Goal: Contribute content: Add original content to the website for others to see

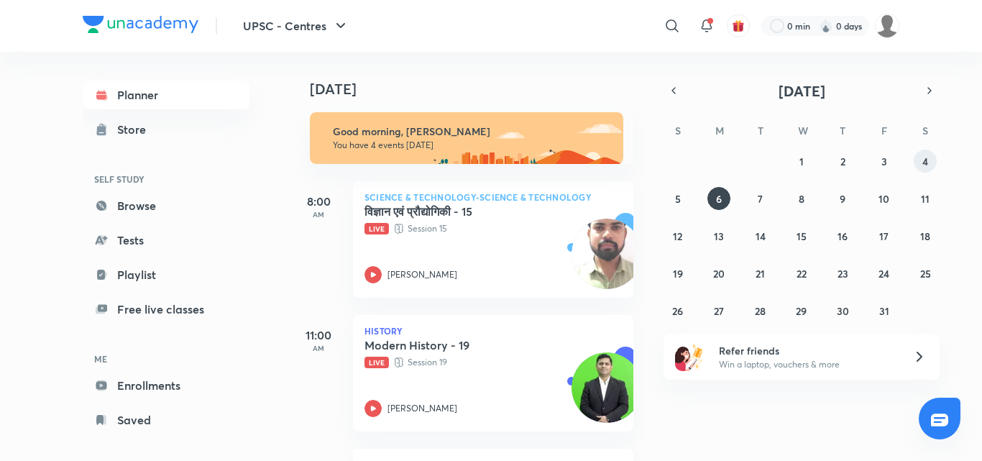
click at [926, 162] on abbr "4" at bounding box center [925, 162] width 6 height 14
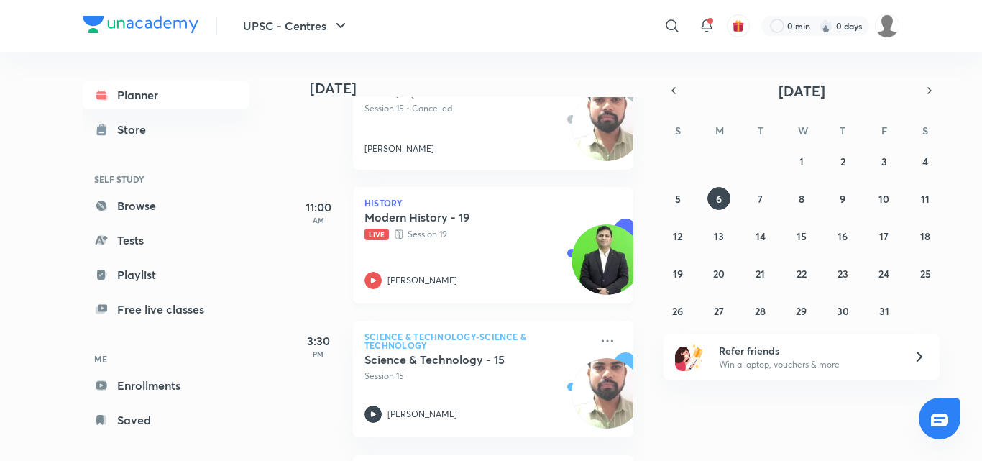
scroll to position [129, 0]
click at [474, 264] on div "Modern History - 19 Live Session 19 Sujeet Bajpai" at bounding box center [478, 248] width 226 height 79
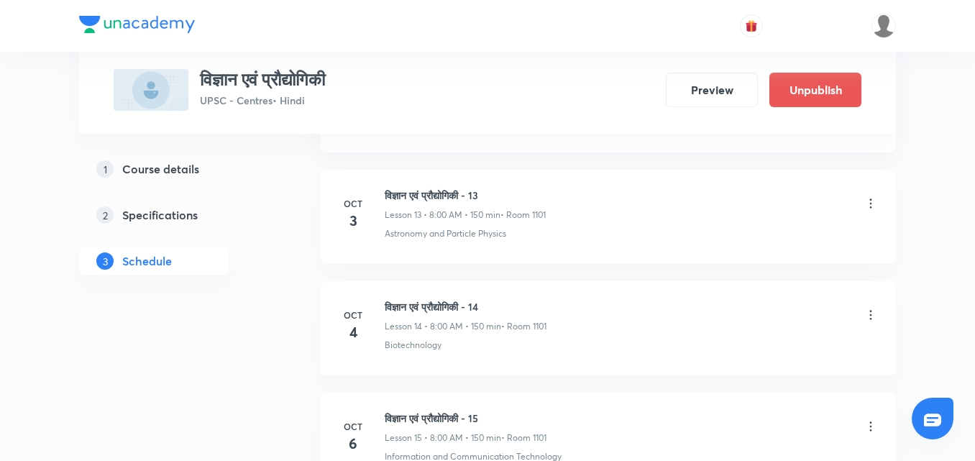
scroll to position [2363, 0]
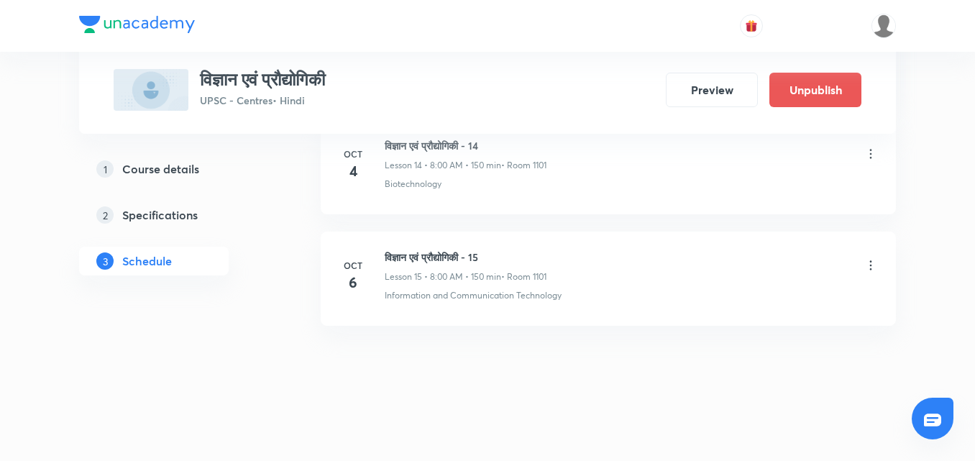
click at [428, 251] on h6 "विज्ञान एवं प्रौद्योगिकी - 15" at bounding box center [466, 256] width 162 height 15
copy h6 "विज्ञान एवं प्रौद्योगिकी - 15"
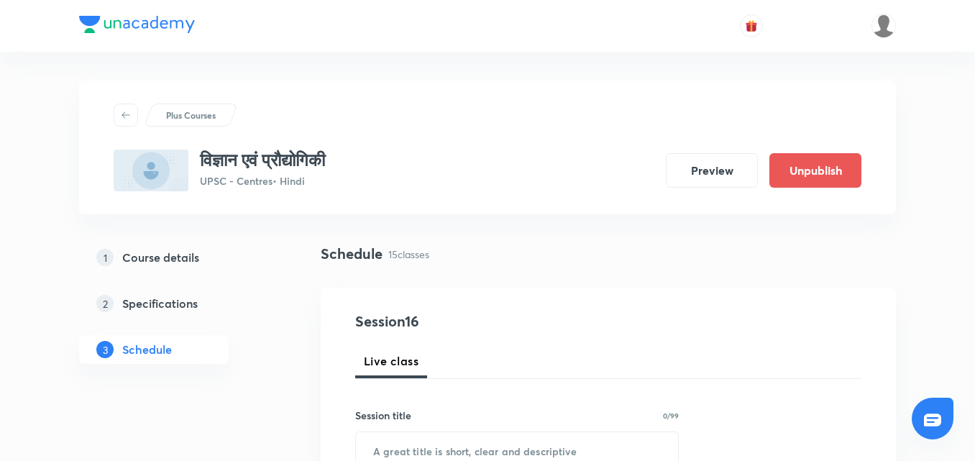
scroll to position [144, 0]
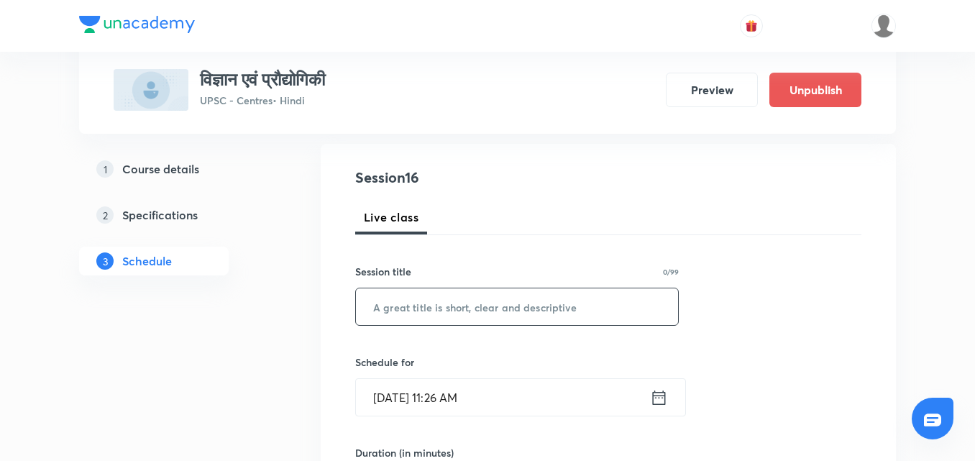
click at [435, 316] on input "text" at bounding box center [517, 306] width 322 height 37
paste input "विज्ञान एवं प्रौद्योगिकी - 15"
type input "विज्ञान एवं प्रौद्योगिकी - 16"
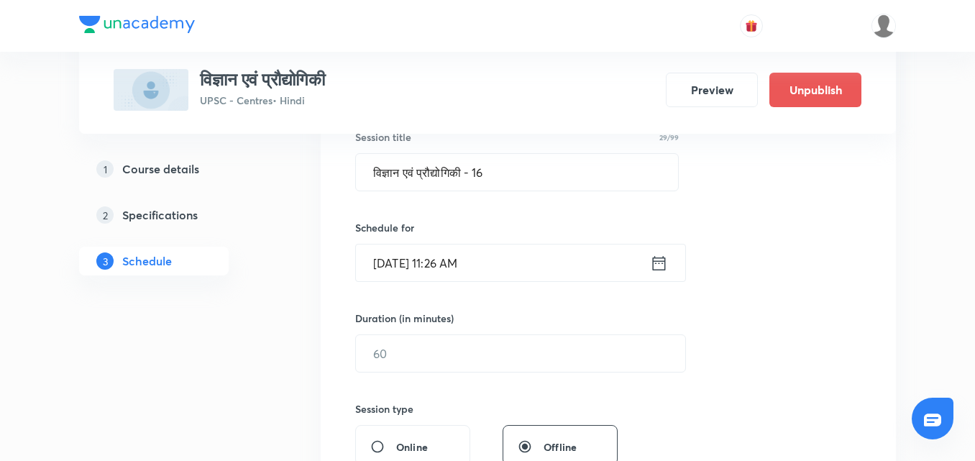
scroll to position [216, 0]
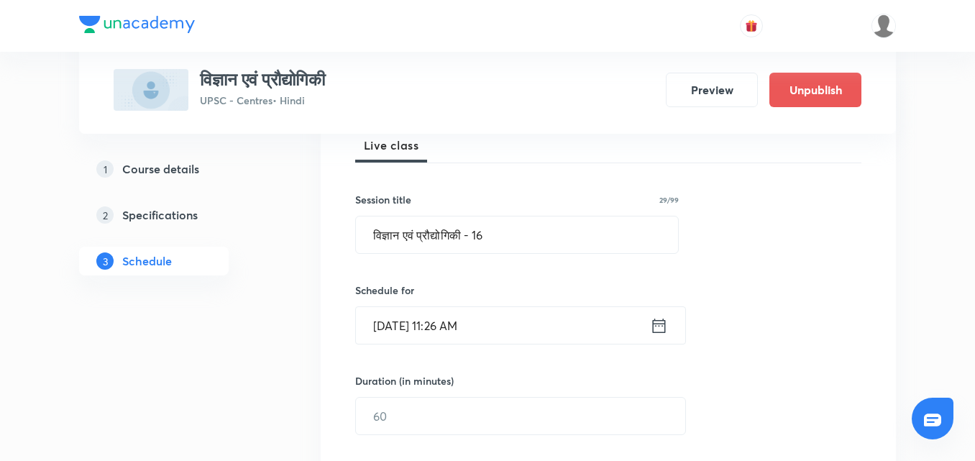
click at [661, 329] on icon at bounding box center [659, 326] width 18 height 20
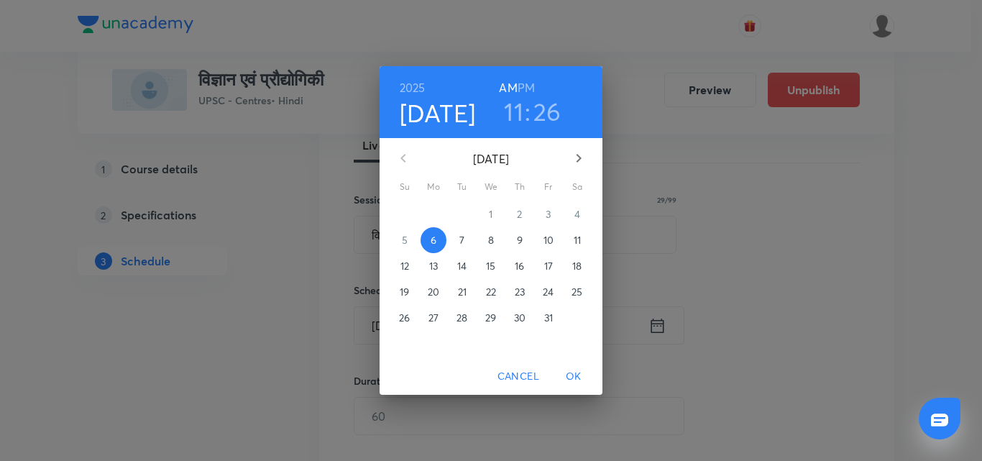
click at [463, 237] on p "7" at bounding box center [461, 240] width 5 height 14
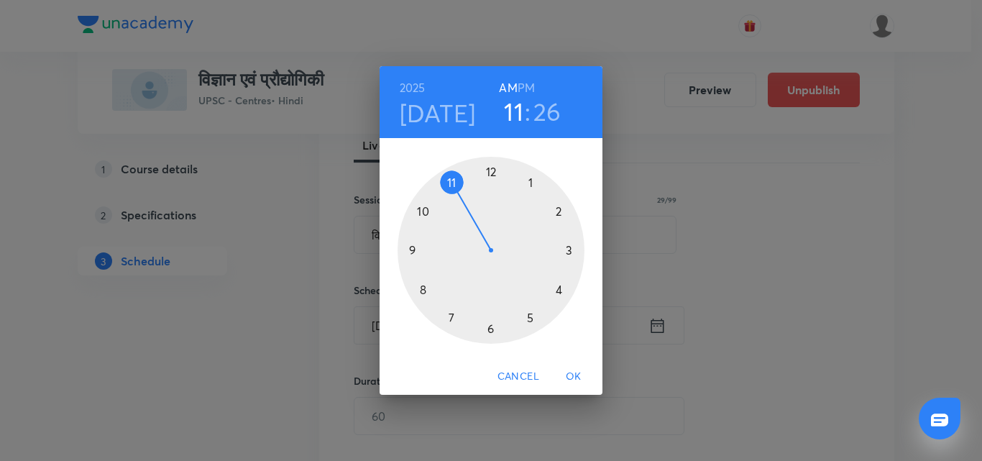
click at [426, 289] on div at bounding box center [491, 250] width 187 height 187
click at [490, 169] on div at bounding box center [491, 250] width 187 height 187
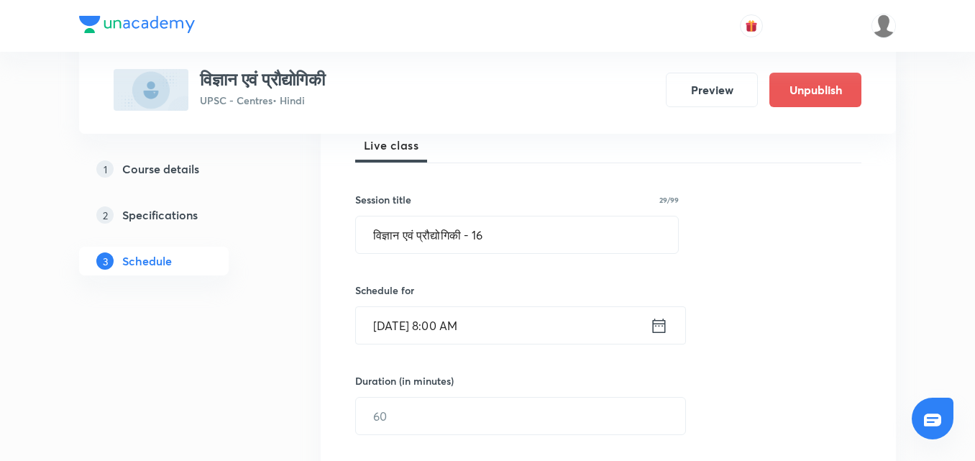
scroll to position [288, 0]
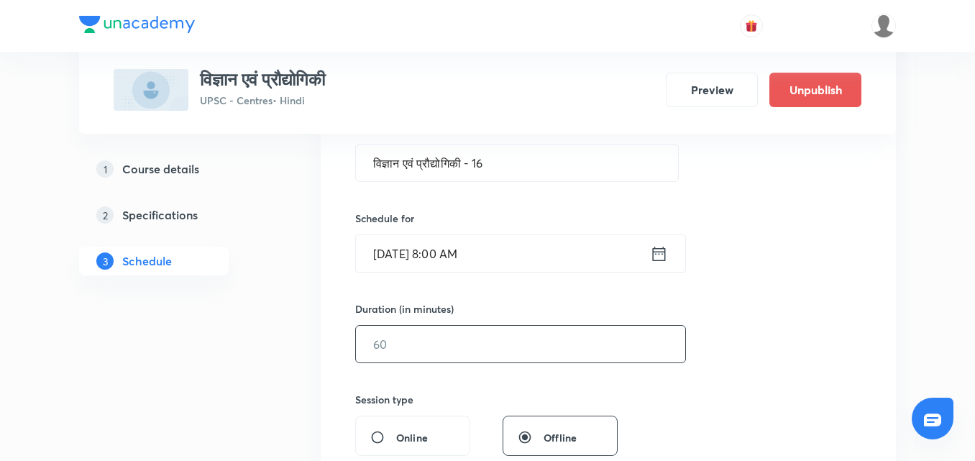
click at [525, 361] on input "text" at bounding box center [520, 344] width 329 height 37
type input "150"
click at [781, 257] on div "Session 16 Live class Session title 29/99 विज्ञान एवं प्रौद्योगिकी - 16 ​ Sched…" at bounding box center [608, 360] width 506 height 675
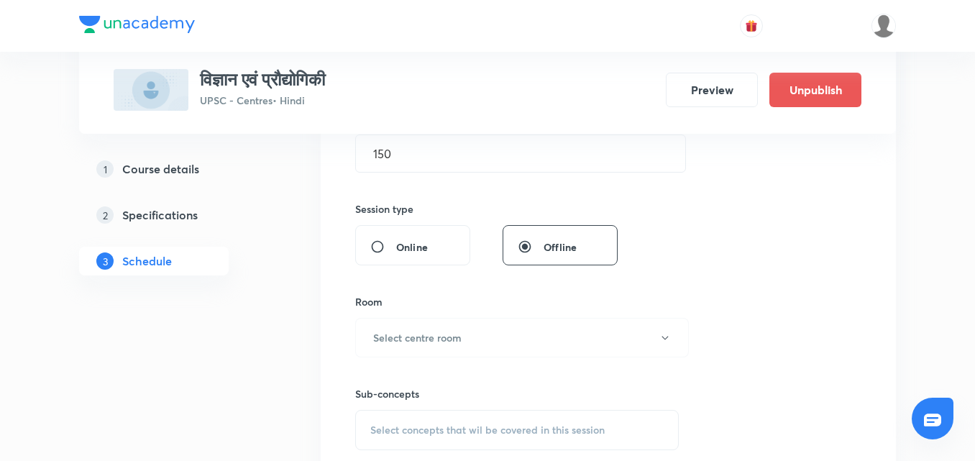
scroll to position [503, 0]
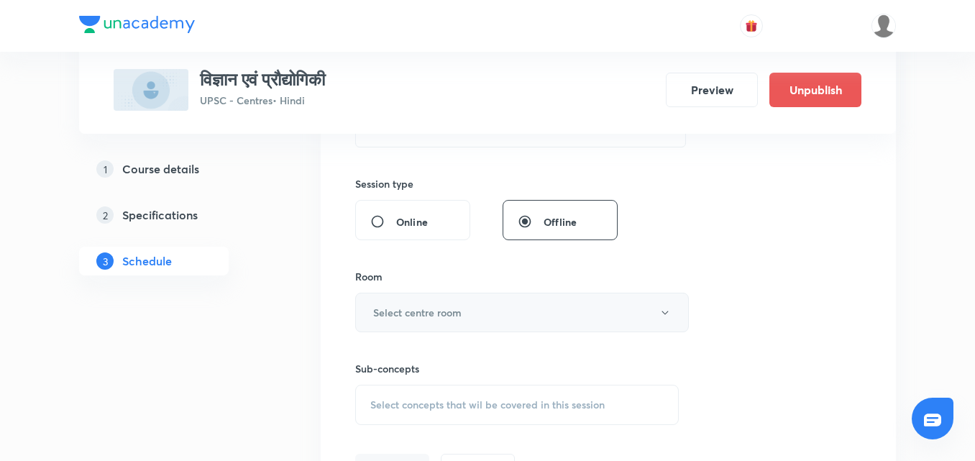
click at [632, 321] on button "Select centre room" at bounding box center [522, 313] width 334 height 40
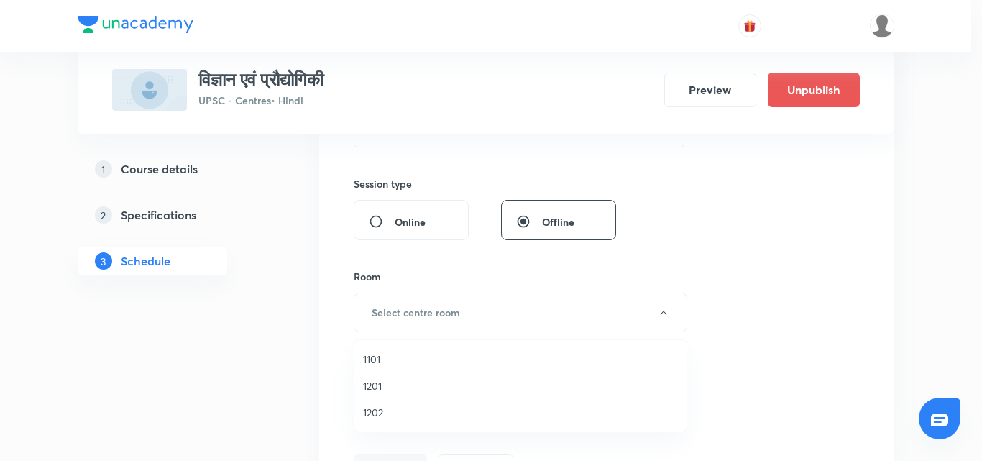
click at [365, 357] on span "1101" at bounding box center [520, 359] width 315 height 15
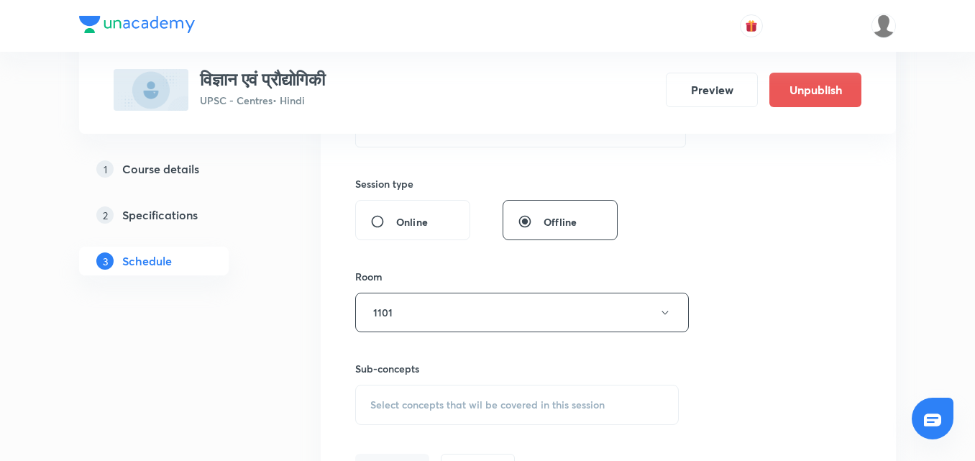
click at [839, 214] on div "Session 16 Live class Session title 29/99 विज्ञान एवं प्रौद्योगिकी - 16 ​ Sched…" at bounding box center [608, 144] width 506 height 675
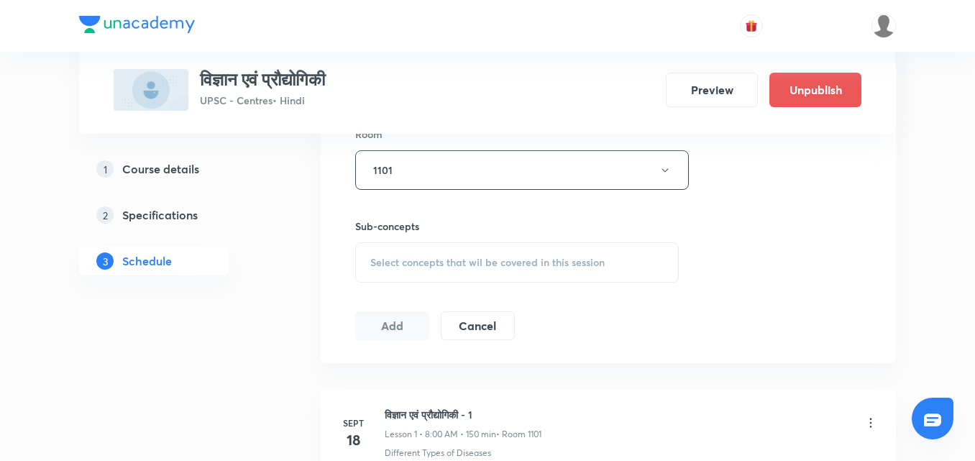
scroll to position [647, 0]
click at [457, 264] on span "Select concepts that wil be covered in this session" at bounding box center [487, 261] width 234 height 12
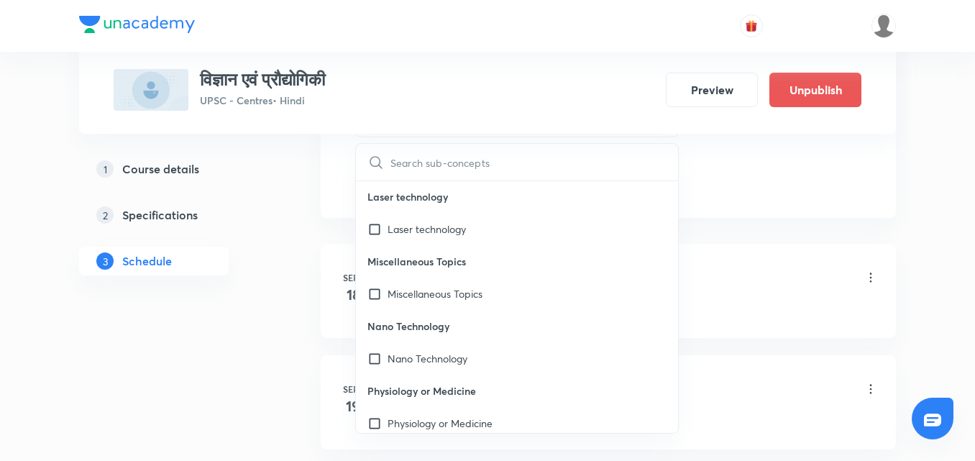
scroll to position [863, 0]
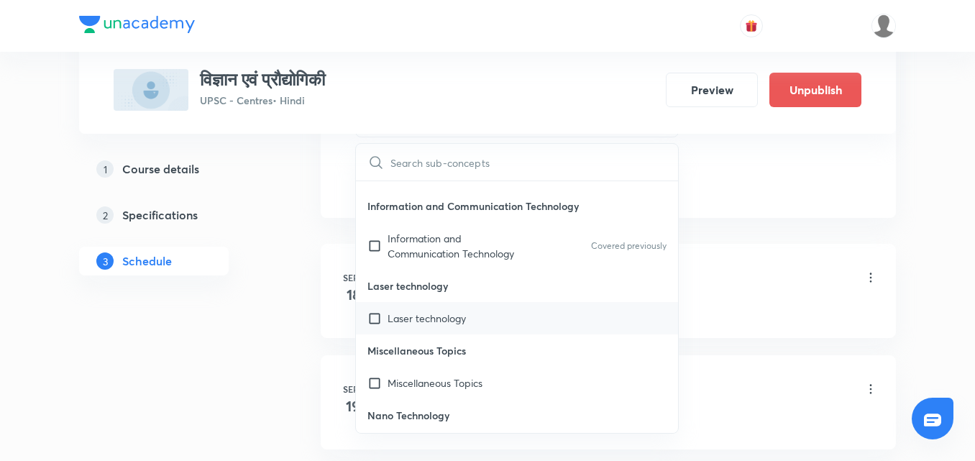
click at [487, 322] on div "Laser technology" at bounding box center [517, 318] width 322 height 32
checkbox input "true"
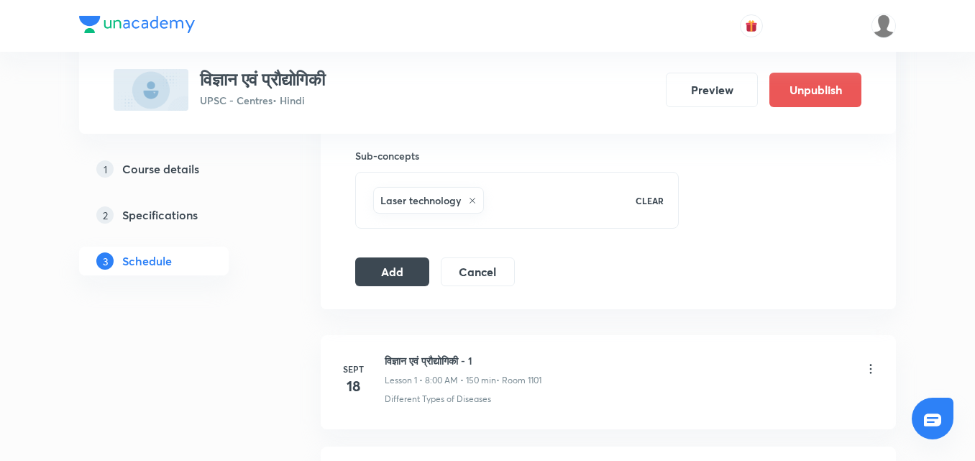
scroll to position [647, 0]
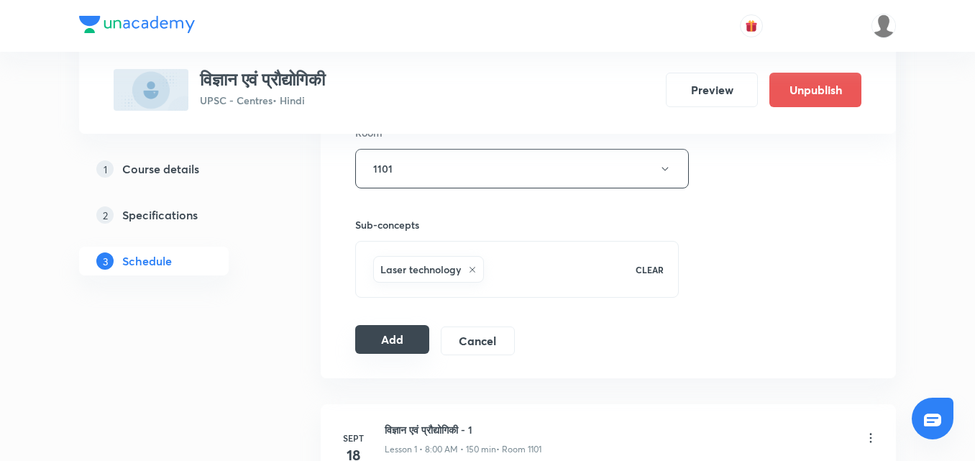
click at [408, 331] on button "Add" at bounding box center [392, 339] width 74 height 29
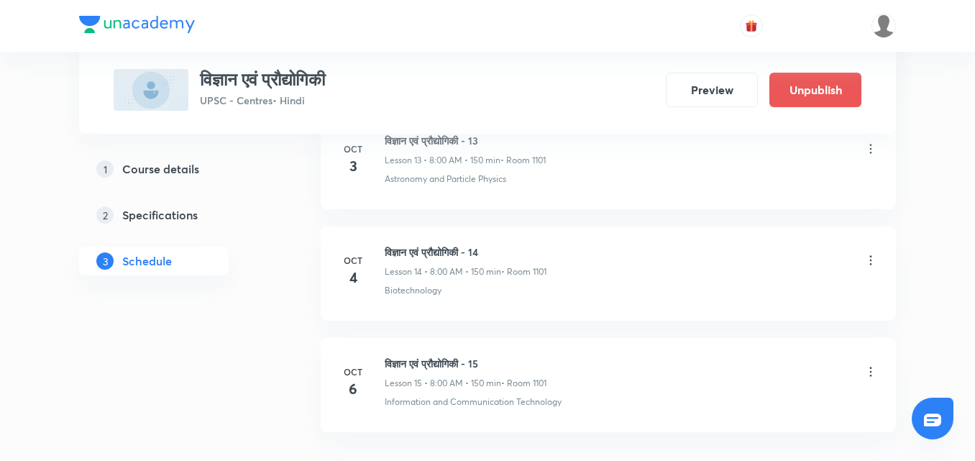
scroll to position [2380, 0]
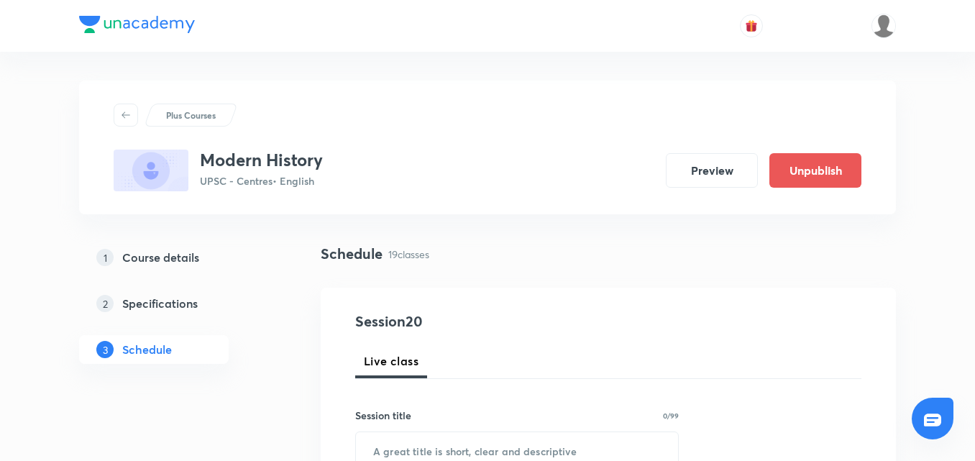
scroll to position [2809, 0]
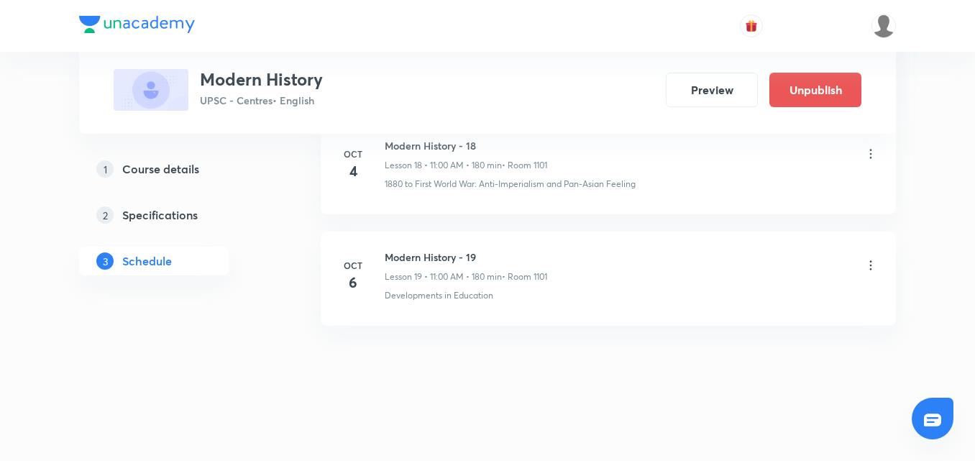
click at [452, 249] on li "[DATE] Modern History - 19 Lesson 19 • 11:00 AM • 180 min • Room 1101 Developme…" at bounding box center [608, 279] width 575 height 94
copy h6 "Modern History - 19"
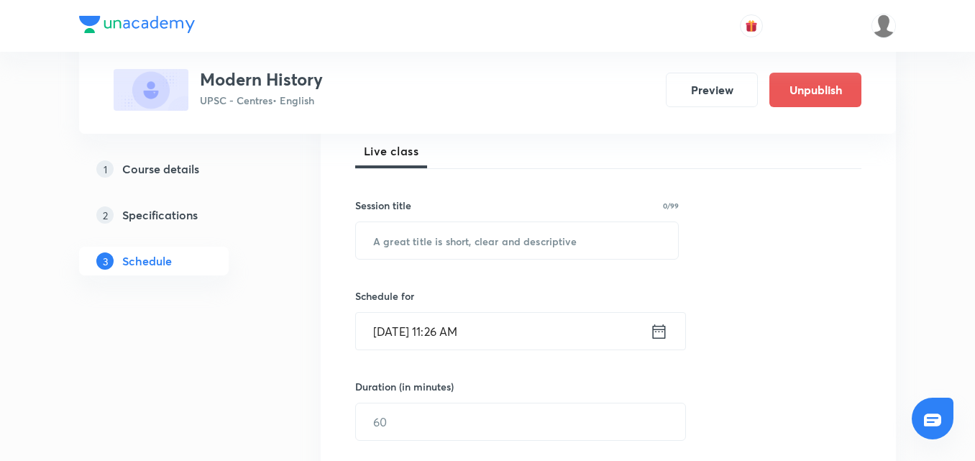
scroll to position [216, 0]
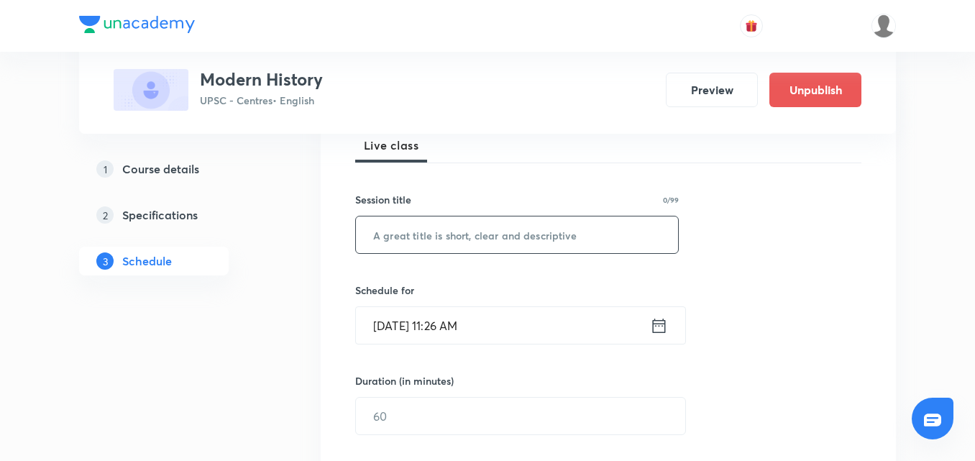
click at [457, 224] on input "text" at bounding box center [517, 234] width 322 height 37
paste input "Modern History - 19"
type input "Modern History - 20"
click at [664, 326] on icon at bounding box center [659, 326] width 18 height 20
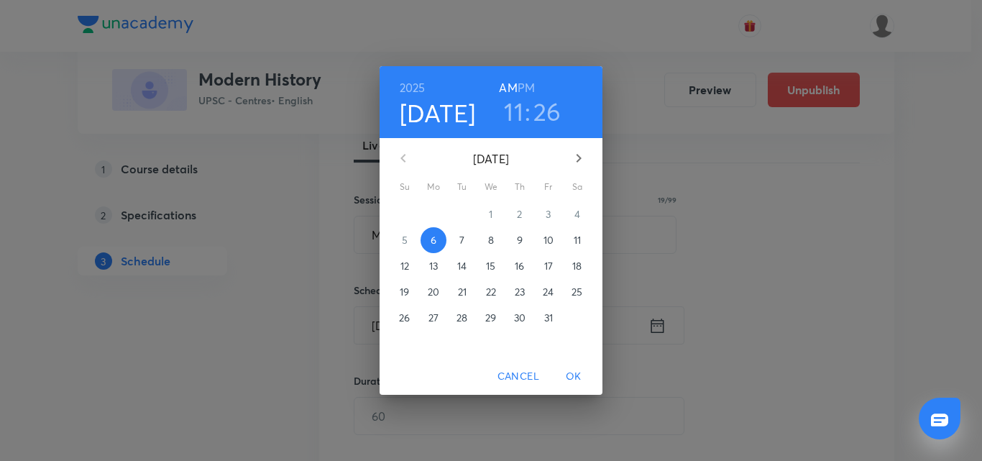
click at [459, 239] on span "7" at bounding box center [462, 240] width 26 height 14
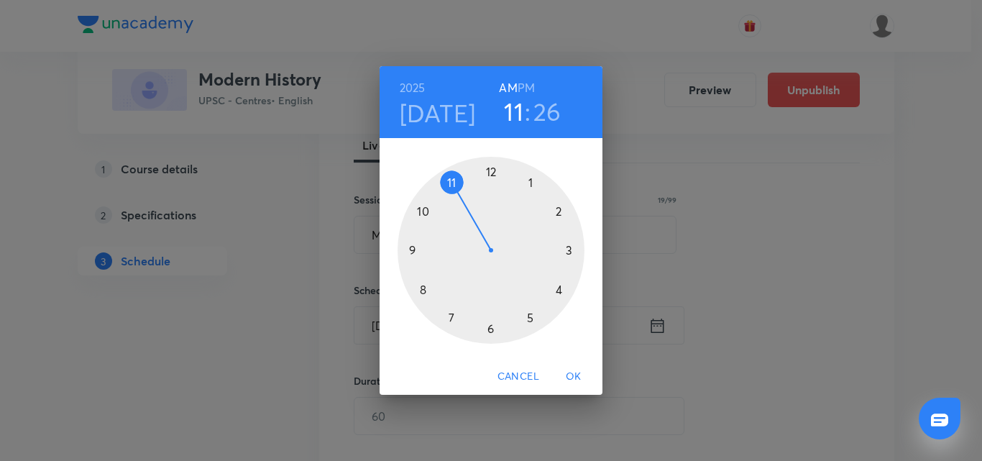
click at [453, 183] on div at bounding box center [491, 250] width 187 height 187
click at [490, 175] on div at bounding box center [491, 250] width 187 height 187
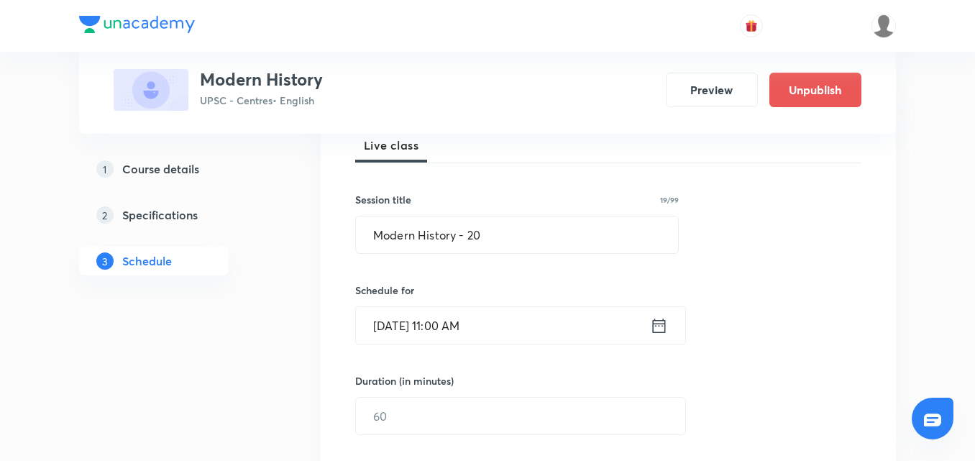
scroll to position [431, 0]
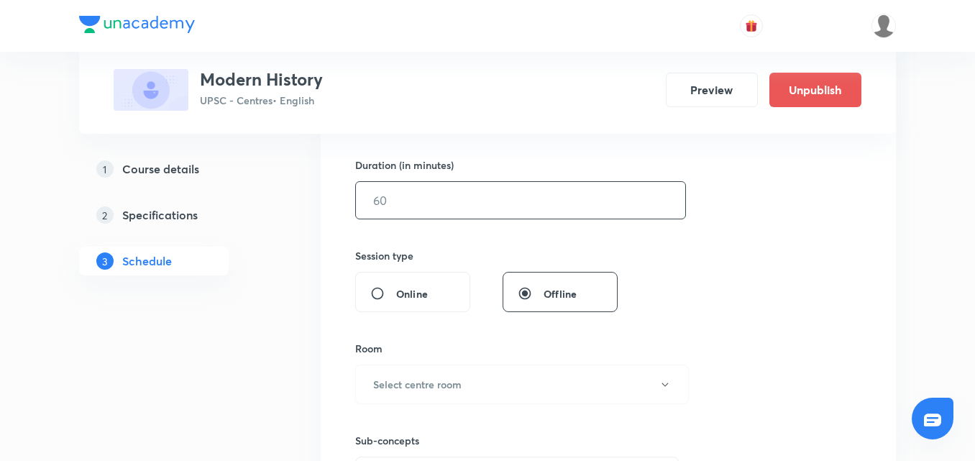
click at [461, 205] on input "text" at bounding box center [520, 200] width 329 height 37
type input "180"
click at [713, 265] on div "Session 20 Live class Session title 19/99 Modern History - 20 ​ Schedule for Oc…" at bounding box center [608, 216] width 506 height 675
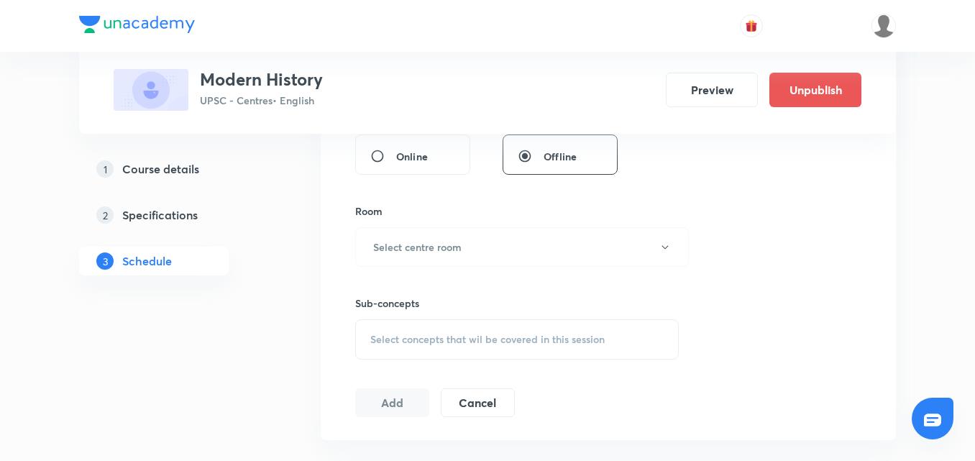
scroll to position [575, 0]
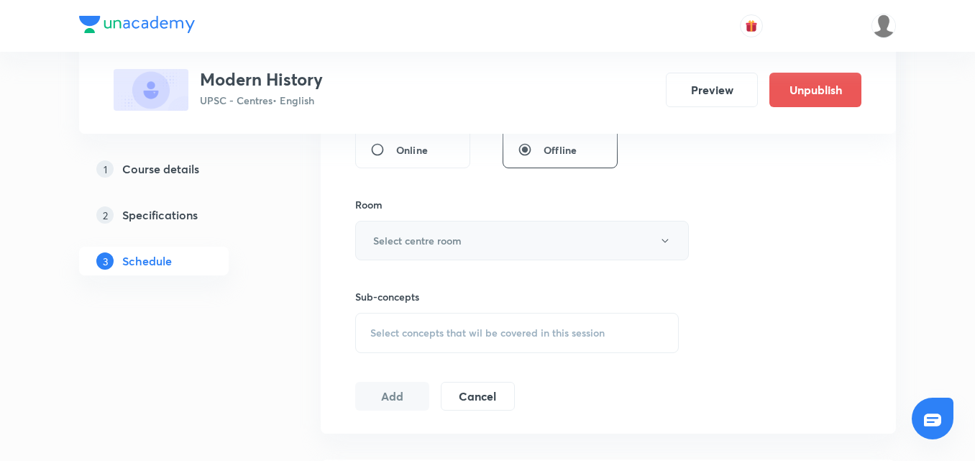
click at [604, 234] on button "Select centre room" at bounding box center [522, 241] width 334 height 40
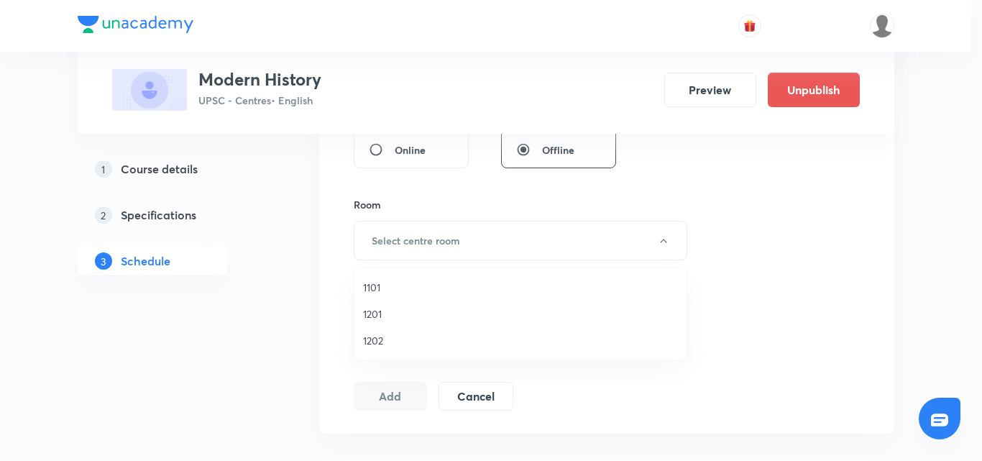
click at [374, 280] on span "1101" at bounding box center [520, 287] width 315 height 15
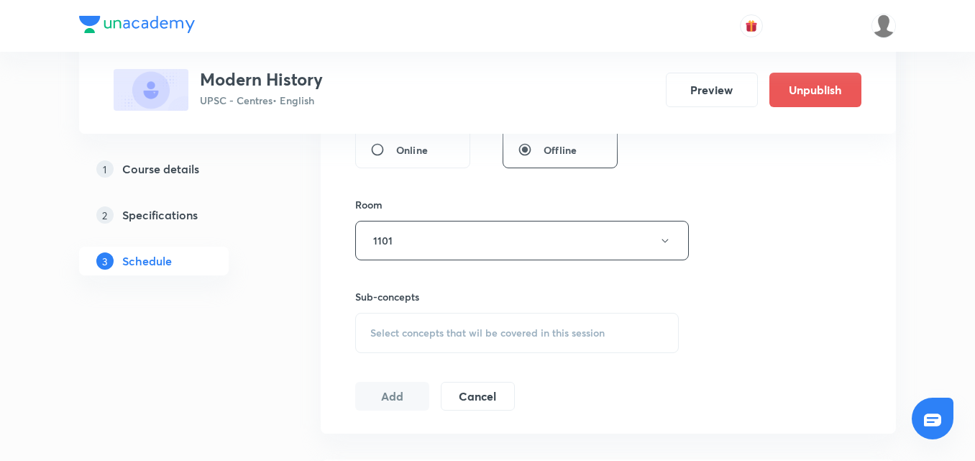
scroll to position [647, 0]
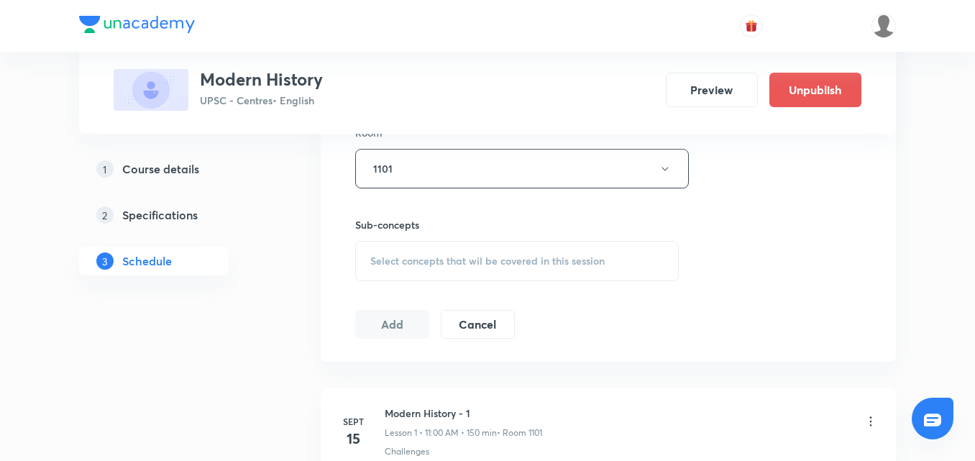
click at [572, 253] on div "Select concepts that wil be covered in this session" at bounding box center [517, 261] width 324 height 40
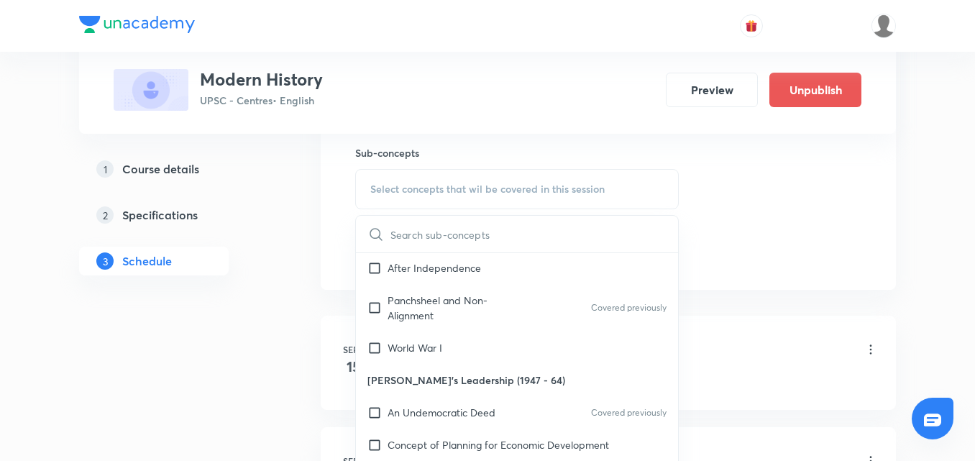
scroll to position [1007, 0]
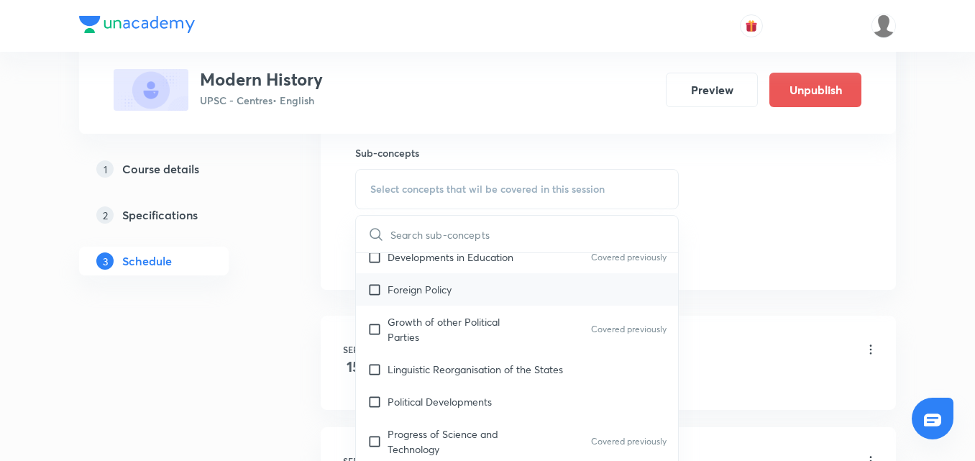
click at [495, 281] on div "Foreign Policy" at bounding box center [517, 289] width 322 height 32
checkbox input "true"
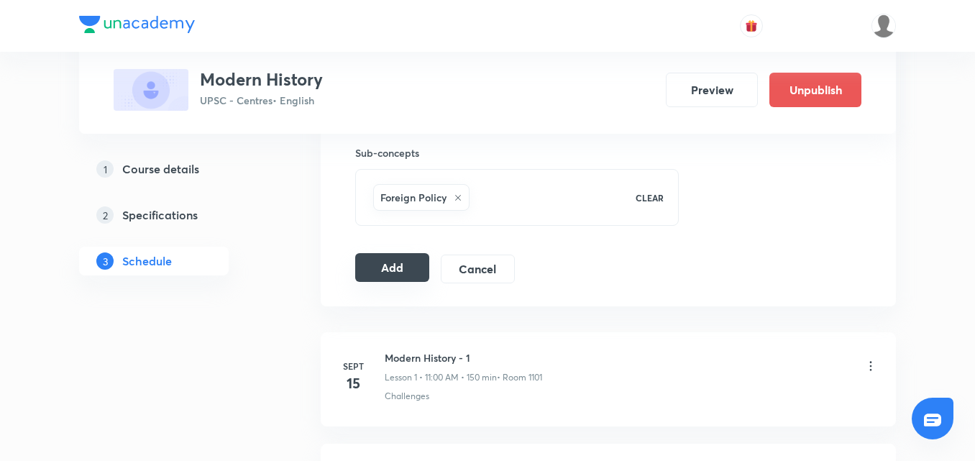
click at [362, 270] on button "Add" at bounding box center [392, 267] width 74 height 29
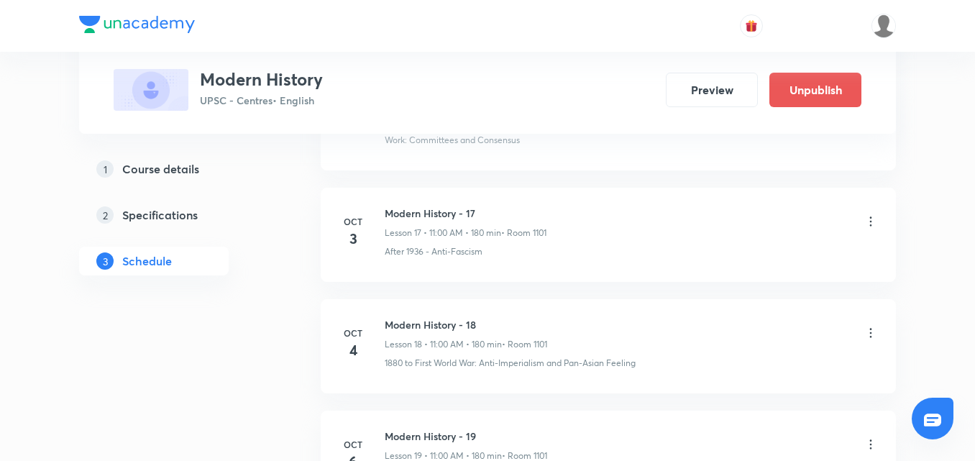
scroll to position [2826, 0]
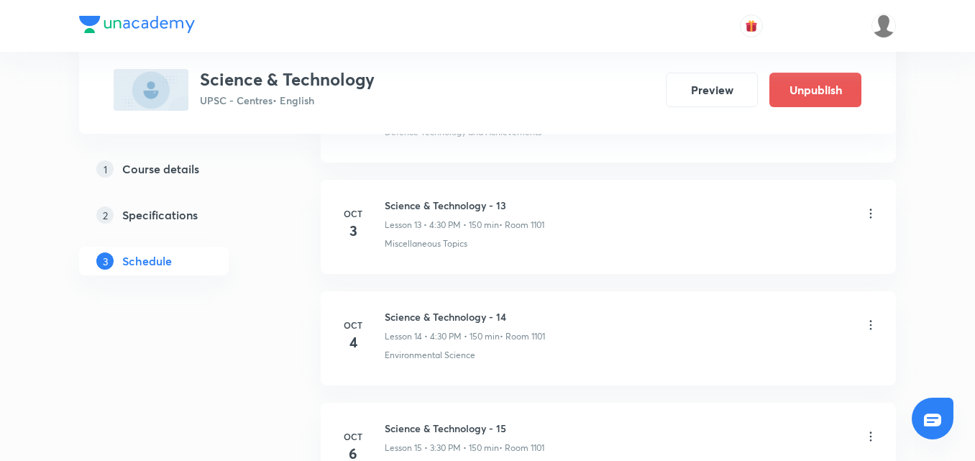
scroll to position [2363, 0]
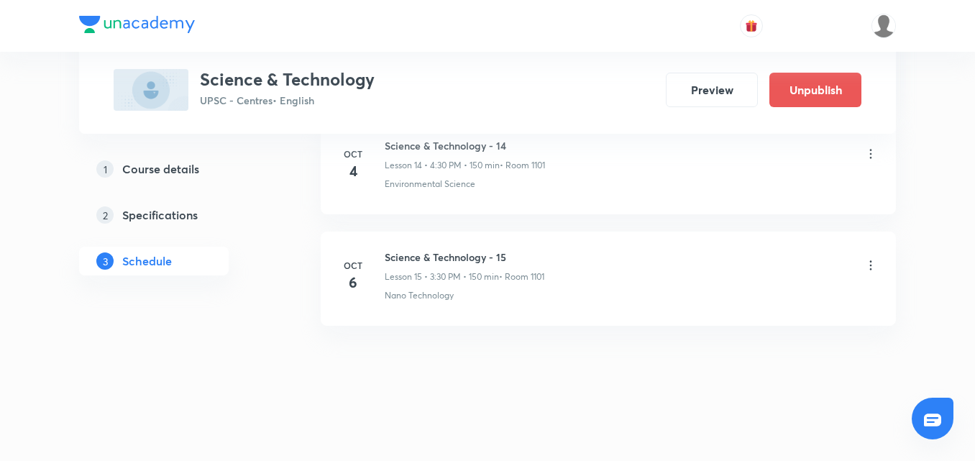
click at [418, 249] on h6 "Science & Technology - 15" at bounding box center [465, 256] width 160 height 15
copy h6 "Science & Technology - 15"
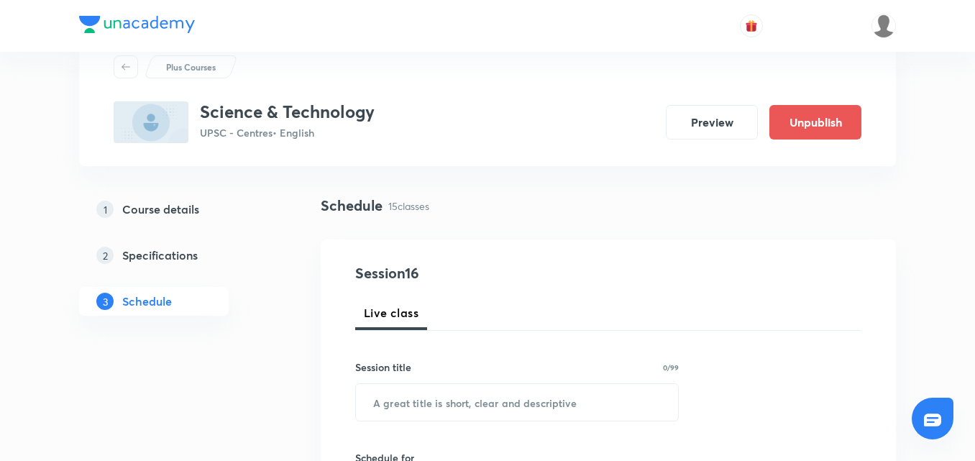
scroll to position [72, 0]
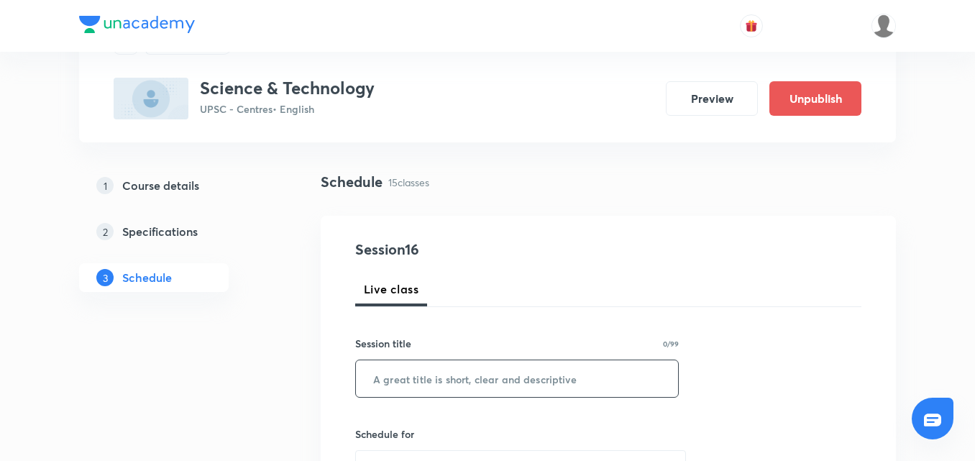
click at [544, 370] on input "text" at bounding box center [517, 378] width 322 height 37
paste input "Science & Technology - 15"
type input "Science & Technology - 16"
click at [688, 276] on div "Live class" at bounding box center [608, 289] width 506 height 35
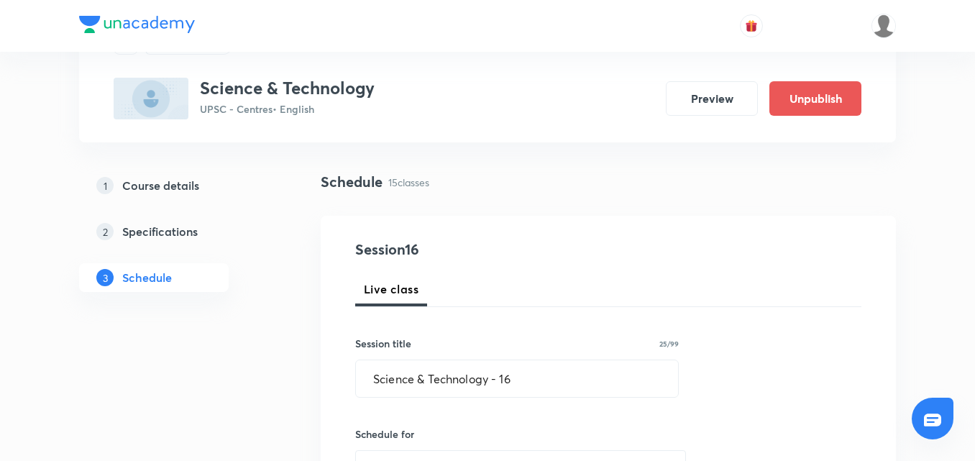
scroll to position [216, 0]
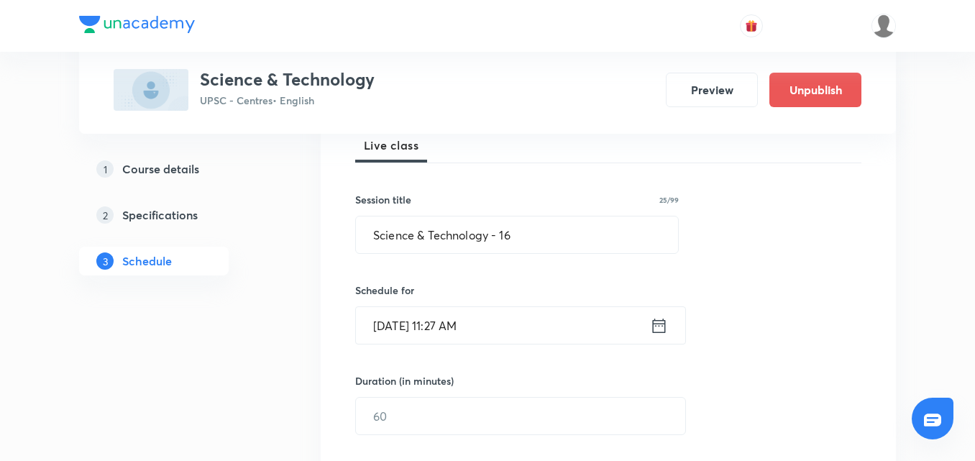
click at [659, 324] on icon at bounding box center [659, 326] width 18 height 20
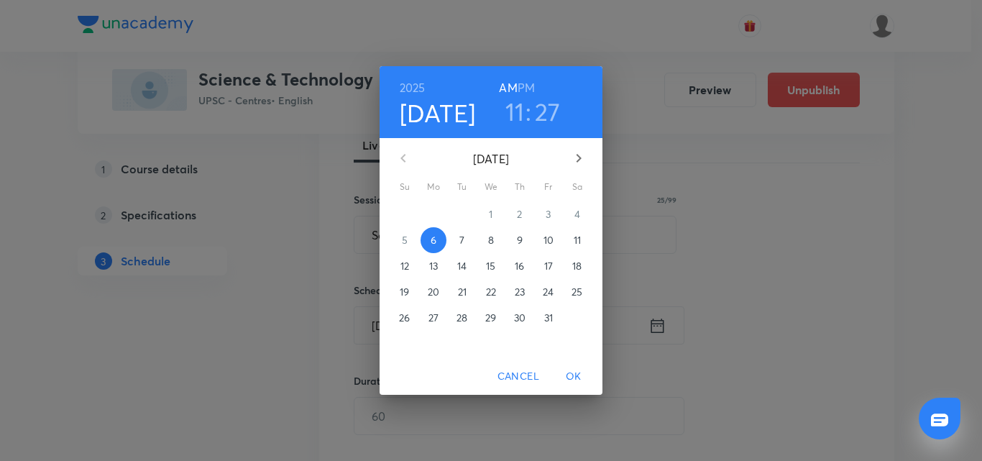
click at [459, 239] on span "7" at bounding box center [462, 240] width 26 height 14
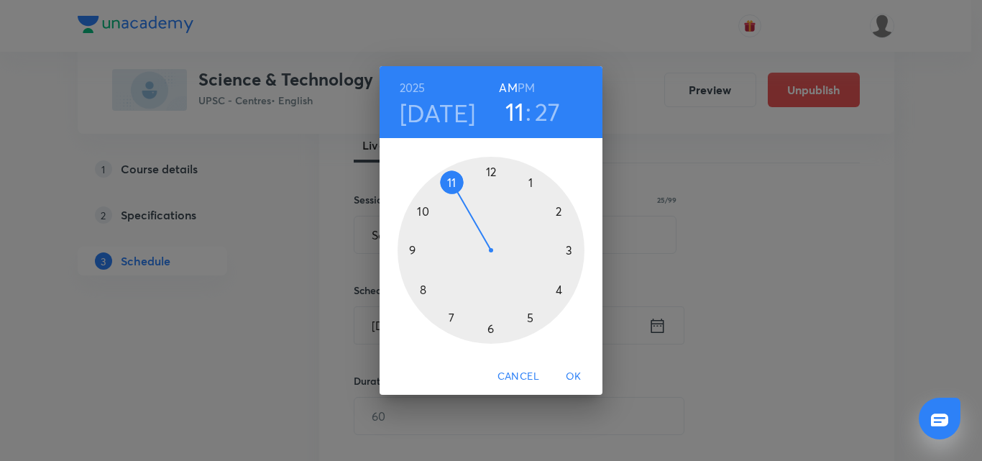
click at [530, 81] on h6 "PM" at bounding box center [526, 88] width 17 height 20
click at [561, 290] on div at bounding box center [491, 250] width 187 height 187
click at [489, 329] on div at bounding box center [491, 250] width 187 height 187
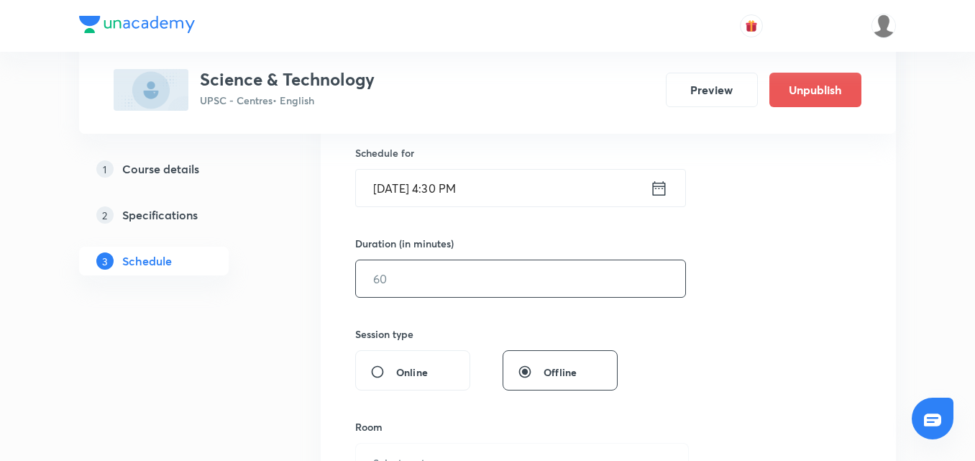
scroll to position [359, 0]
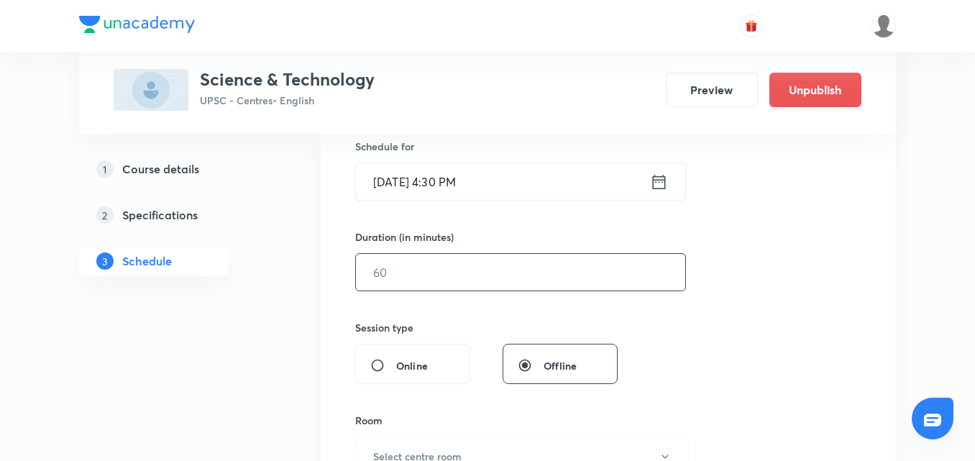
click at [417, 283] on input "text" at bounding box center [520, 272] width 329 height 37
type input "150"
click at [813, 318] on div "Session 16 Live class Session title 25/99 Science & Technology - 16 ​ Schedule …" at bounding box center [608, 288] width 506 height 675
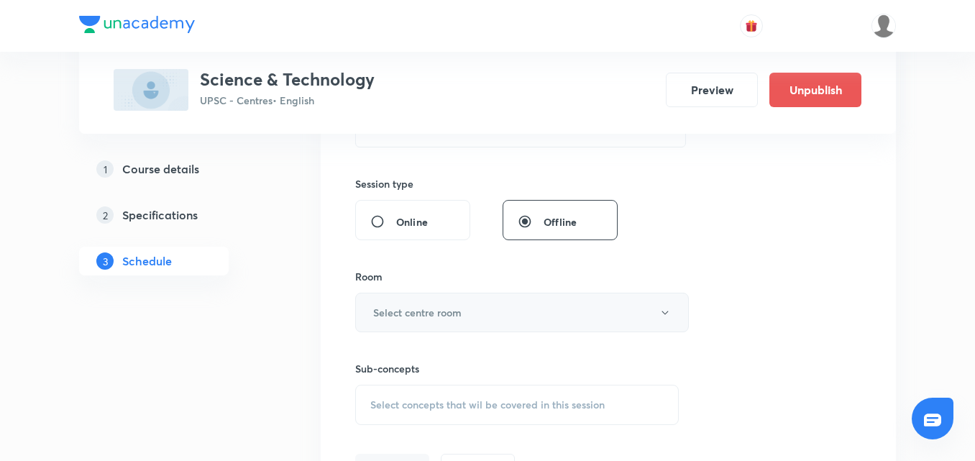
click at [467, 307] on button "Select centre room" at bounding box center [522, 313] width 334 height 40
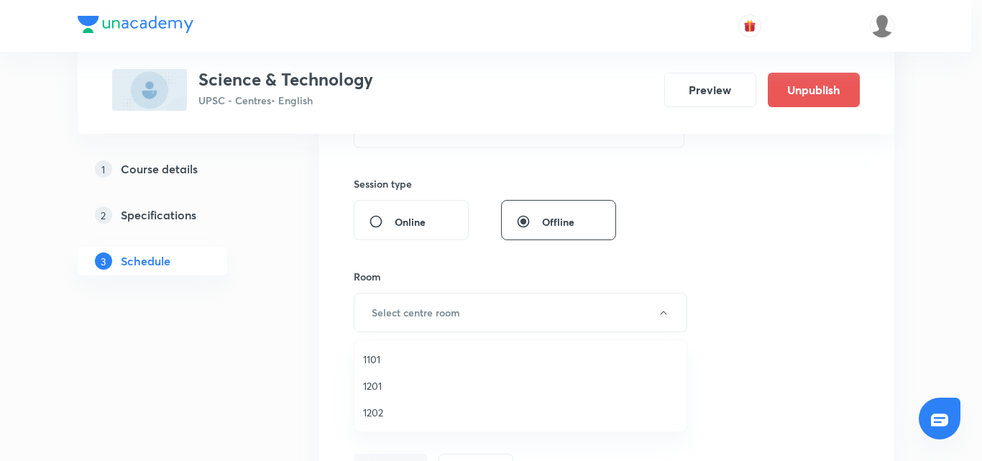
click at [377, 357] on span "1101" at bounding box center [520, 359] width 315 height 15
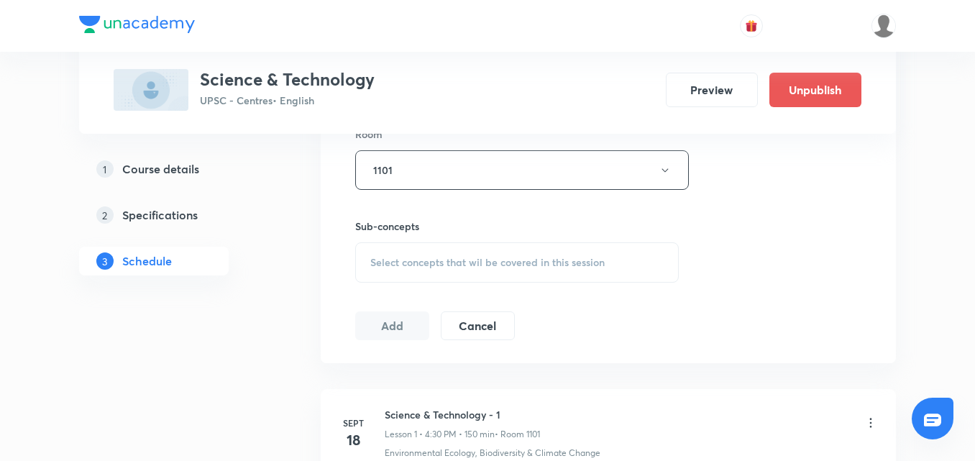
scroll to position [647, 0]
click at [482, 270] on div "Select concepts that wil be covered in this session" at bounding box center [517, 261] width 324 height 40
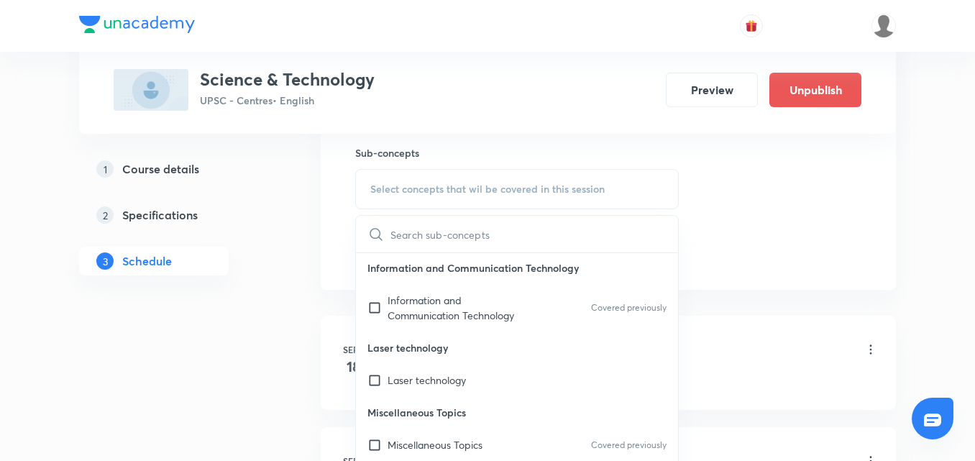
scroll to position [935, 0]
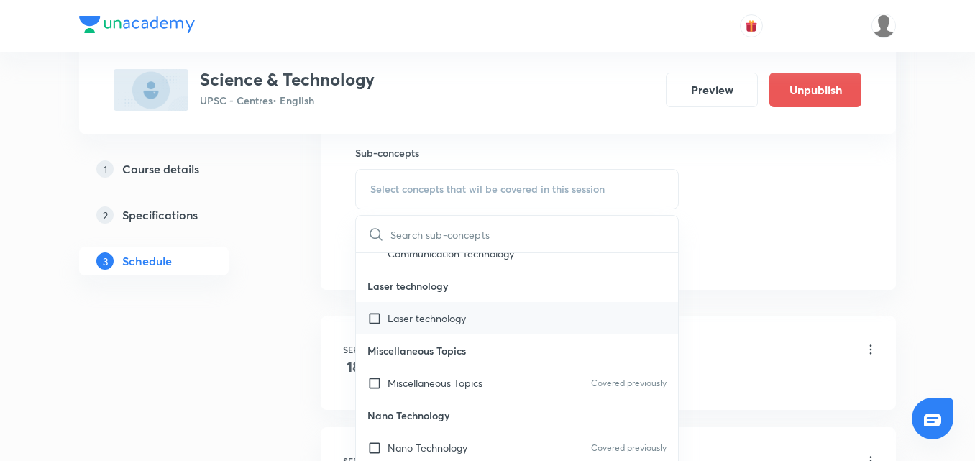
click at [490, 324] on div "Laser technology" at bounding box center [517, 318] width 322 height 32
checkbox input "true"
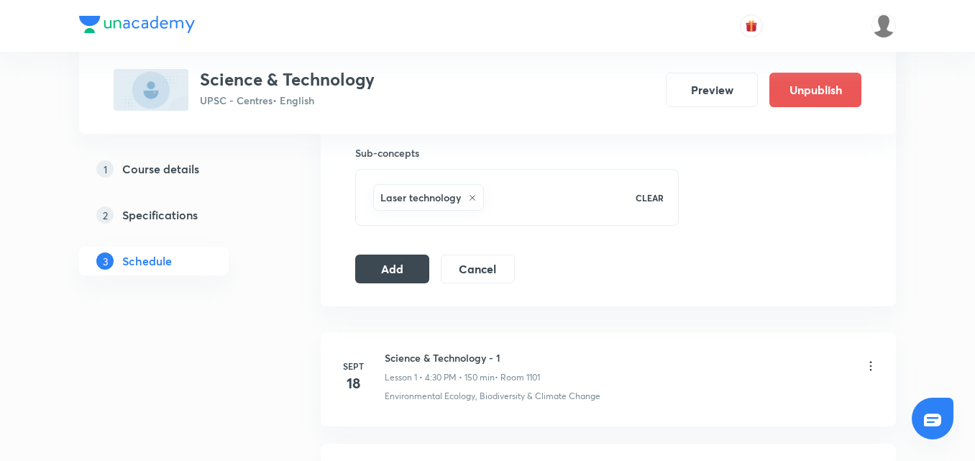
click at [370, 266] on button "Add" at bounding box center [392, 267] width 74 height 29
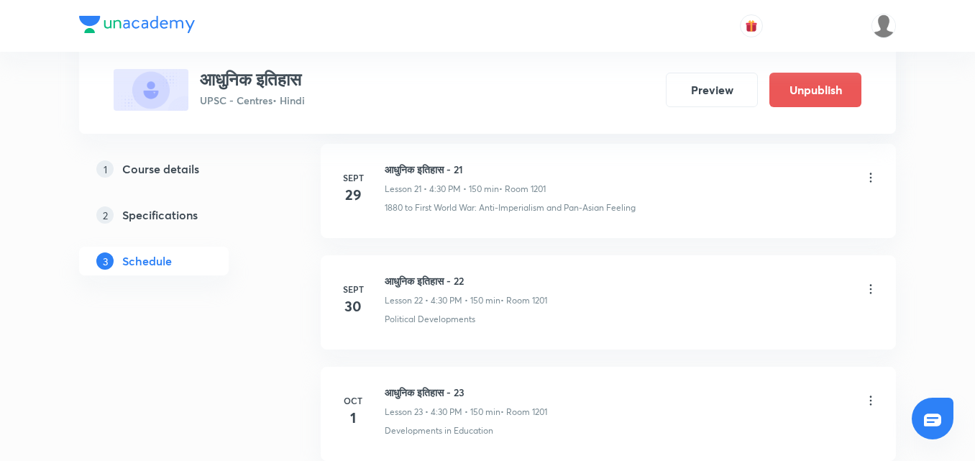
scroll to position [3589, 0]
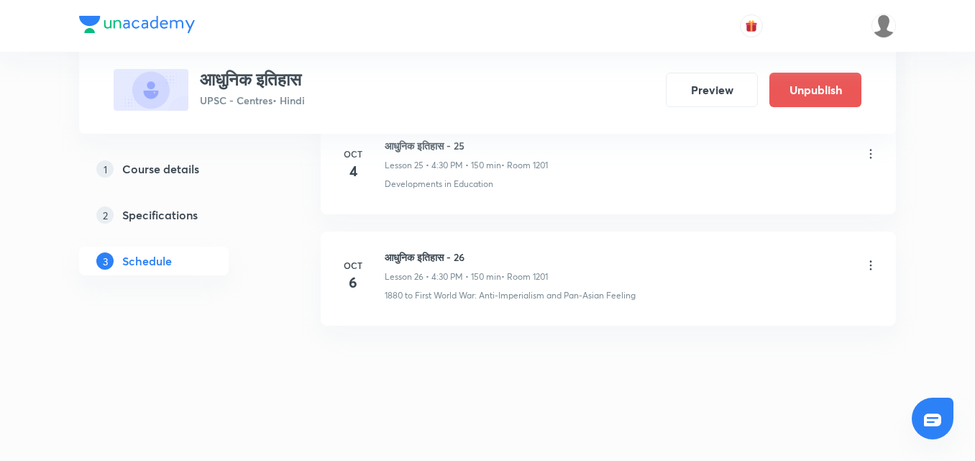
click at [406, 260] on h6 "आधुनिक इतिहास - 26" at bounding box center [466, 256] width 163 height 15
copy h6 "आधुनिक इतिहास - 26"
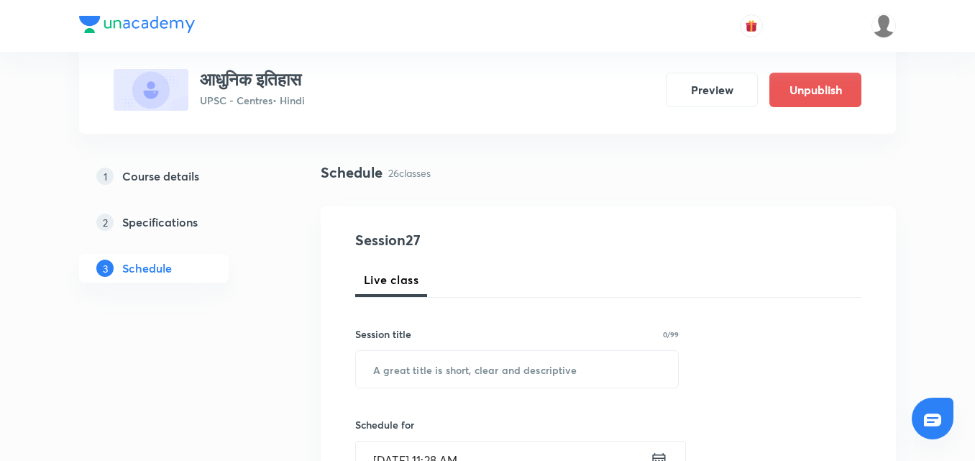
scroll to position [216, 0]
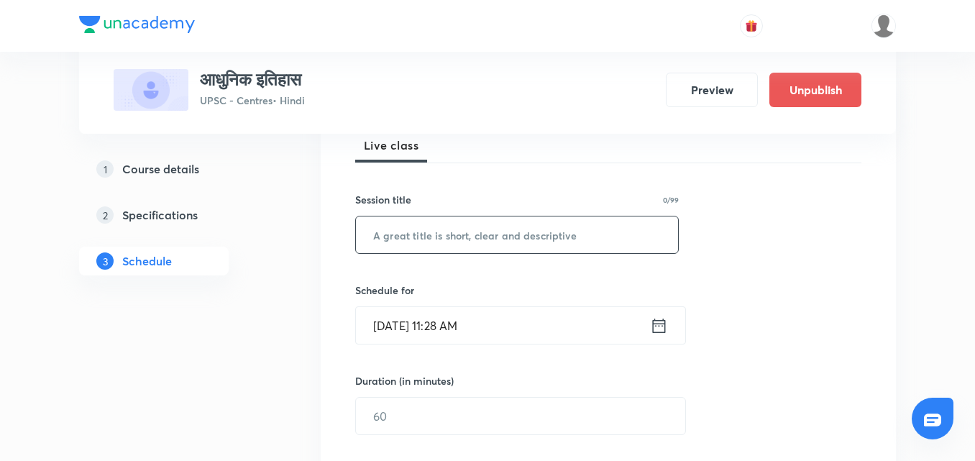
click at [434, 226] on input "text" at bounding box center [517, 234] width 322 height 37
paste input "आधुनिक इतिहास - 26"
type input "आधुनिक इतिहास - 27"
click at [661, 329] on icon at bounding box center [659, 326] width 18 height 20
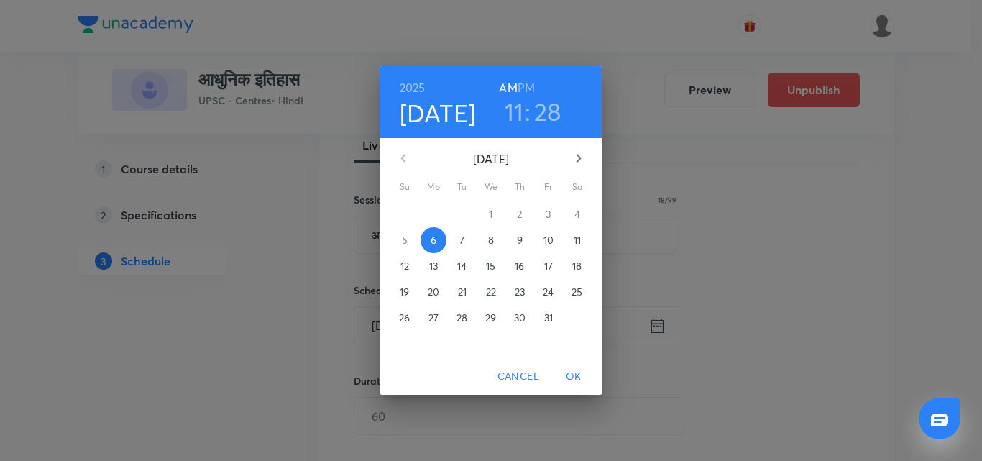
click at [459, 235] on p "7" at bounding box center [461, 240] width 5 height 14
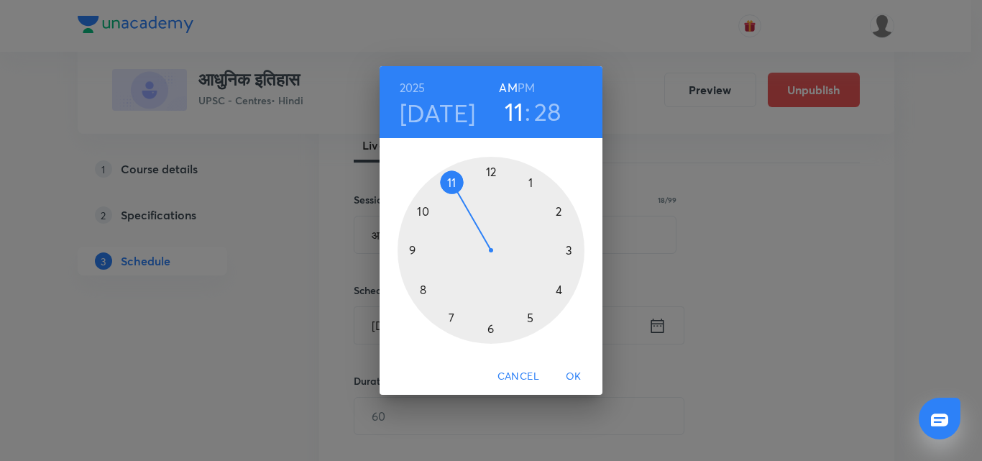
click at [526, 89] on h6 "PM" at bounding box center [526, 88] width 17 height 20
click at [558, 288] on div at bounding box center [491, 250] width 187 height 187
click at [491, 327] on div at bounding box center [491, 250] width 187 height 187
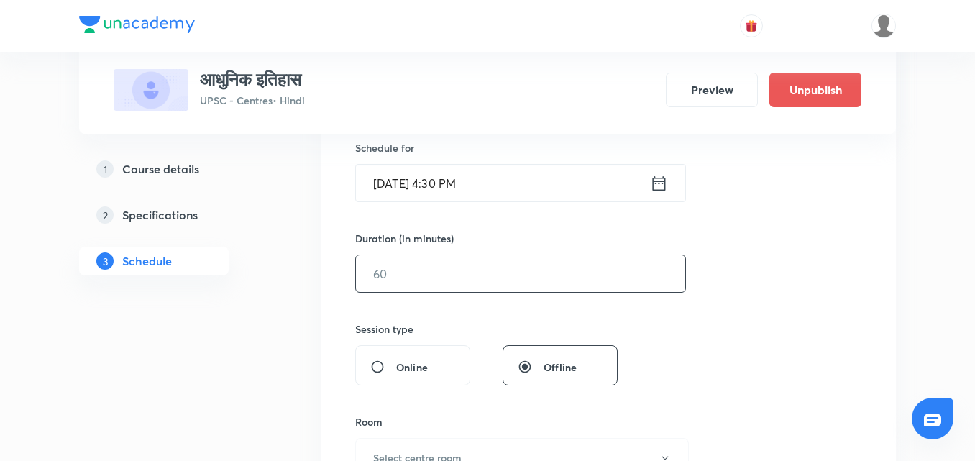
scroll to position [359, 0]
click at [458, 276] on input "text" at bounding box center [520, 272] width 329 height 37
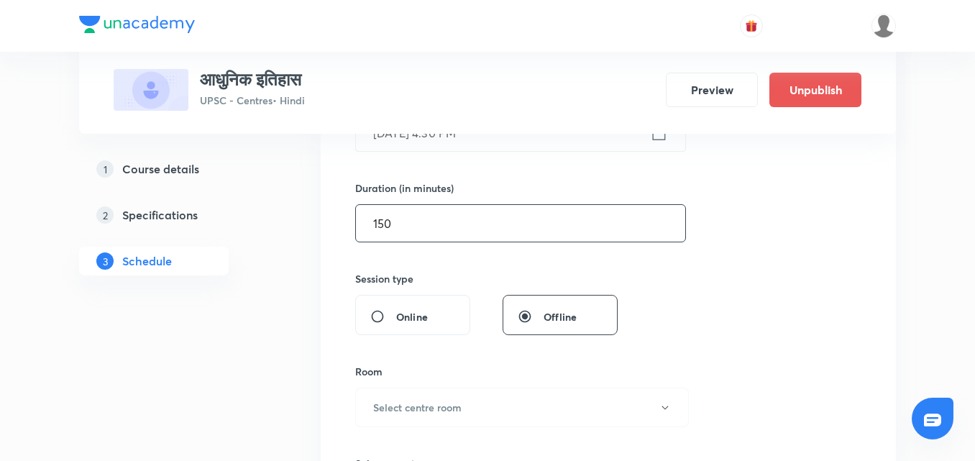
scroll to position [575, 0]
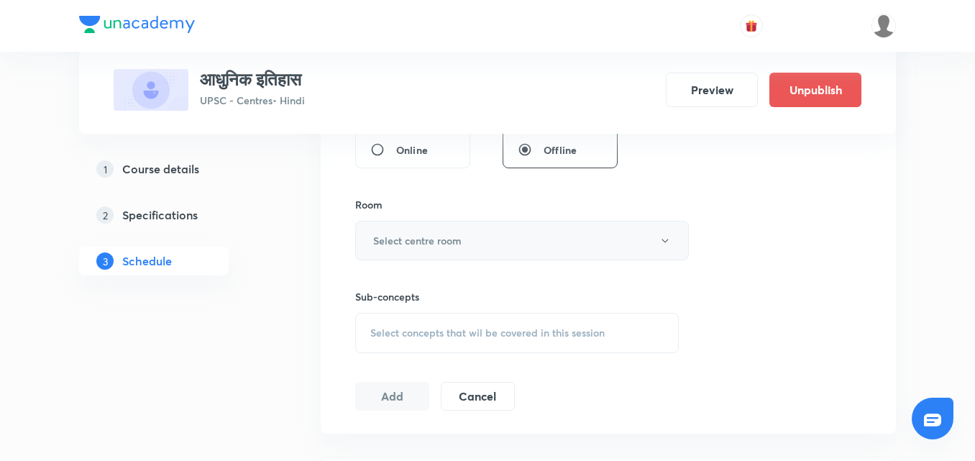
type input "150"
click at [602, 255] on button "Select centre room" at bounding box center [522, 241] width 334 height 40
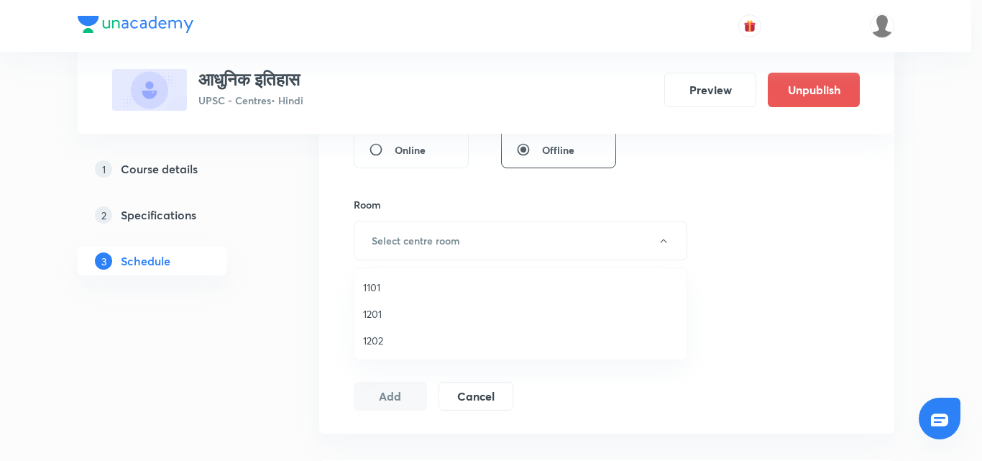
click at [405, 288] on span "1101" at bounding box center [520, 287] width 315 height 15
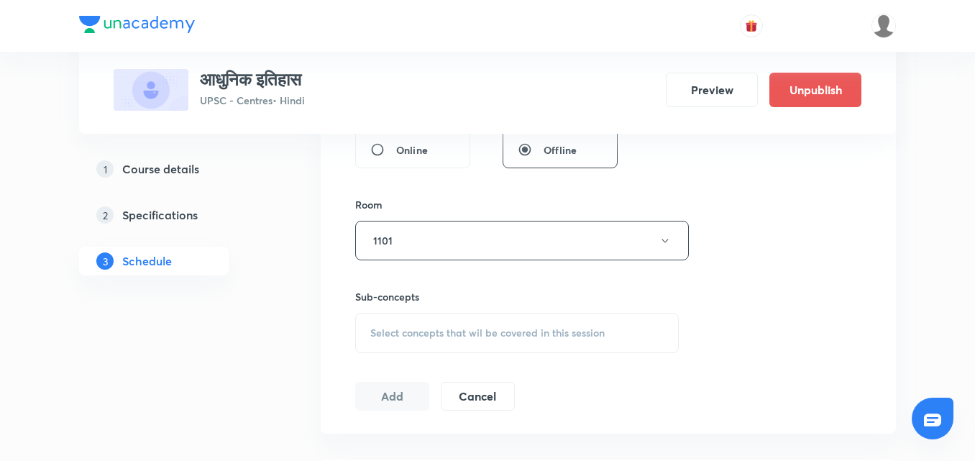
click at [376, 216] on div "Room 1101" at bounding box center [517, 228] width 324 height 63
click at [379, 235] on button "1101" at bounding box center [522, 241] width 334 height 40
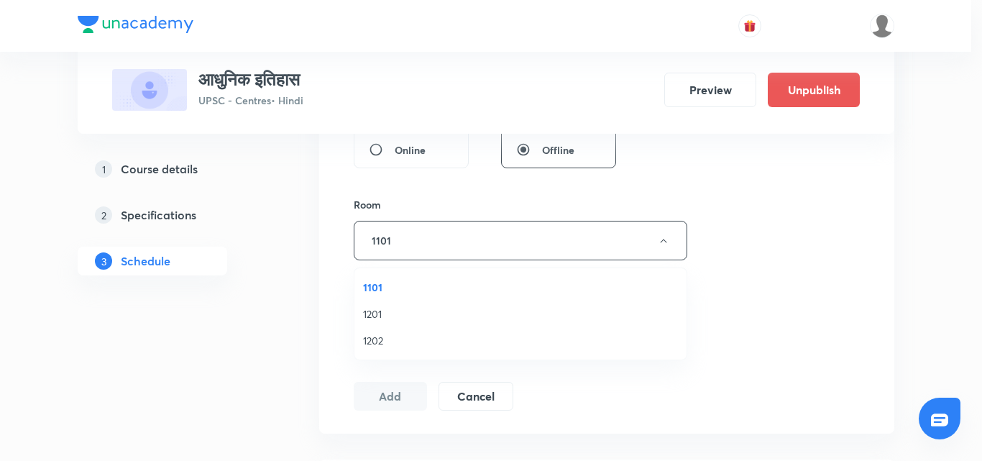
click at [381, 308] on span "1201" at bounding box center [520, 313] width 315 height 15
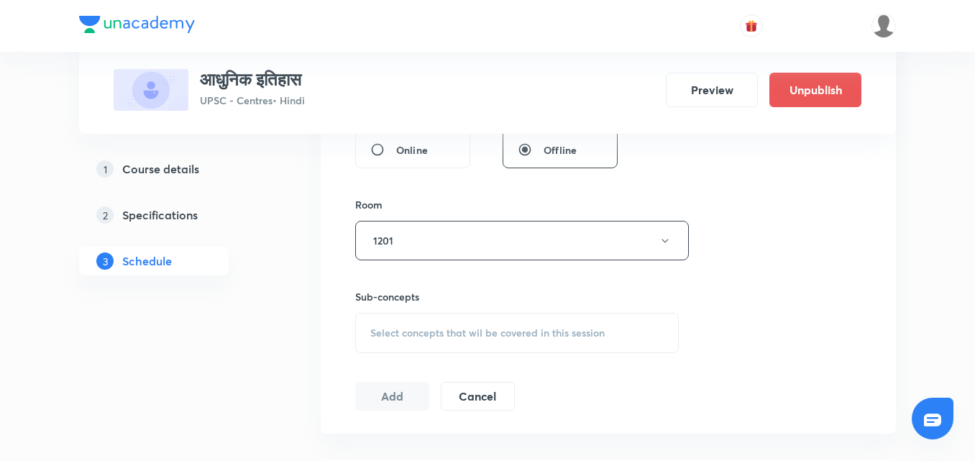
click at [407, 323] on div "Select concepts that wil be covered in this session" at bounding box center [517, 333] width 324 height 40
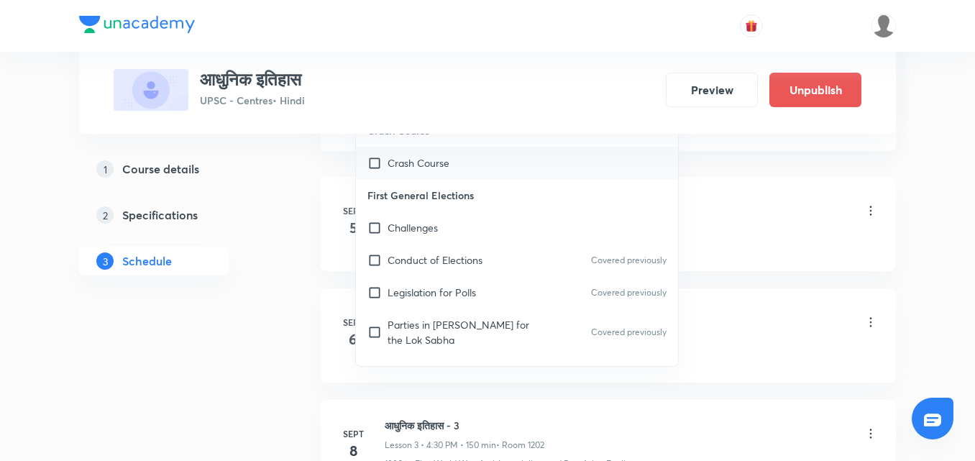
scroll to position [863, 0]
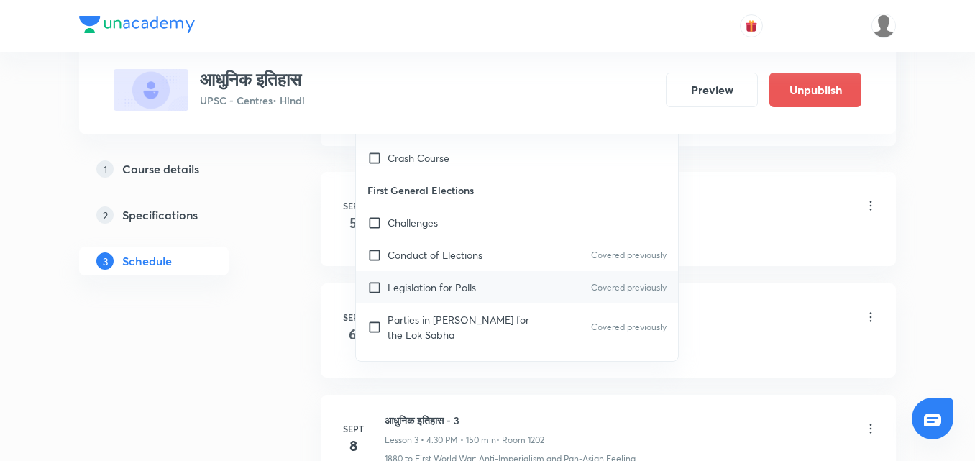
click at [449, 283] on p "Legislation for Polls" at bounding box center [432, 287] width 88 height 15
checkbox input "true"
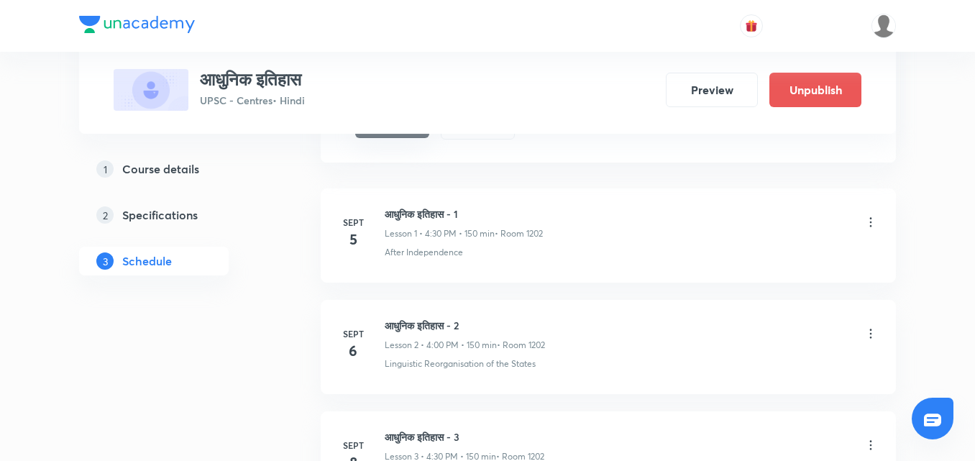
click at [389, 136] on button "Add" at bounding box center [392, 123] width 74 height 29
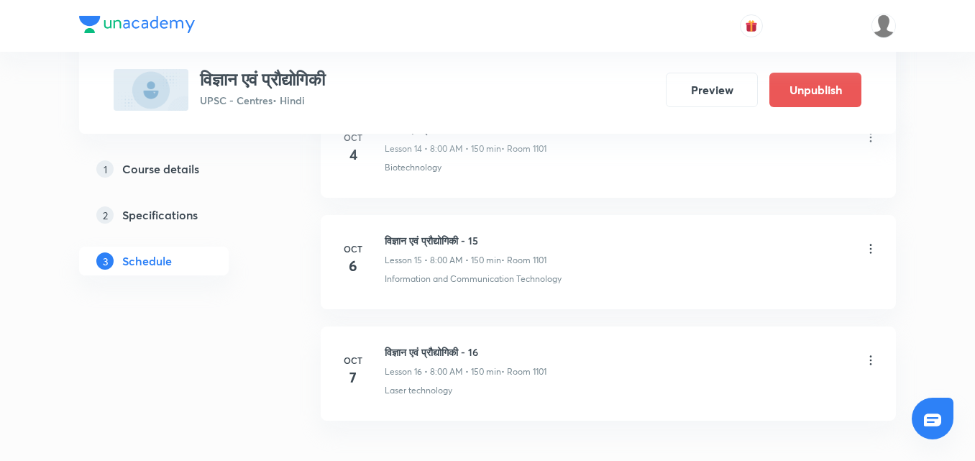
click at [142, 27] on img at bounding box center [137, 24] width 116 height 17
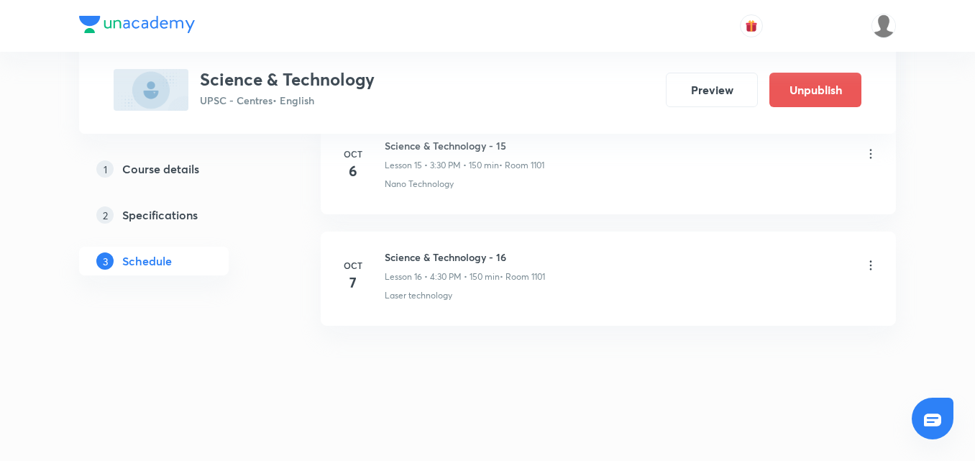
click at [871, 267] on icon at bounding box center [871, 265] width 14 height 14
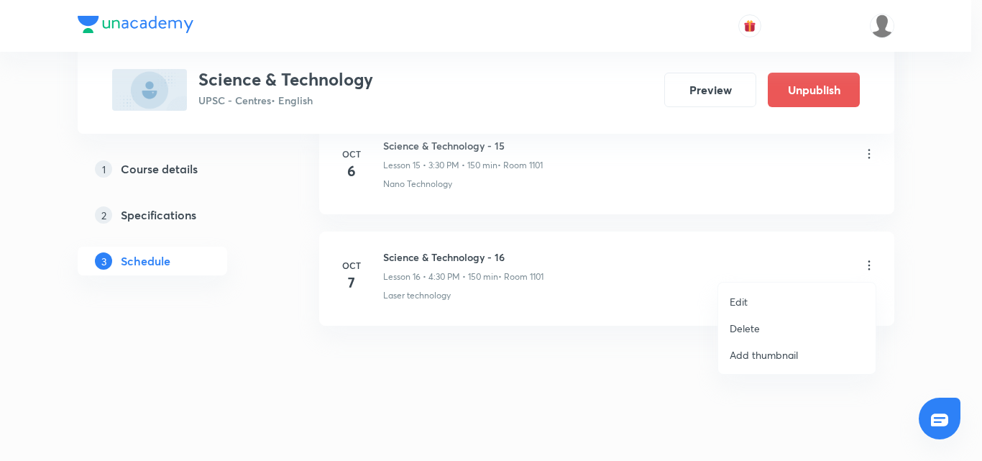
click at [767, 303] on li "Edit" at bounding box center [796, 301] width 157 height 27
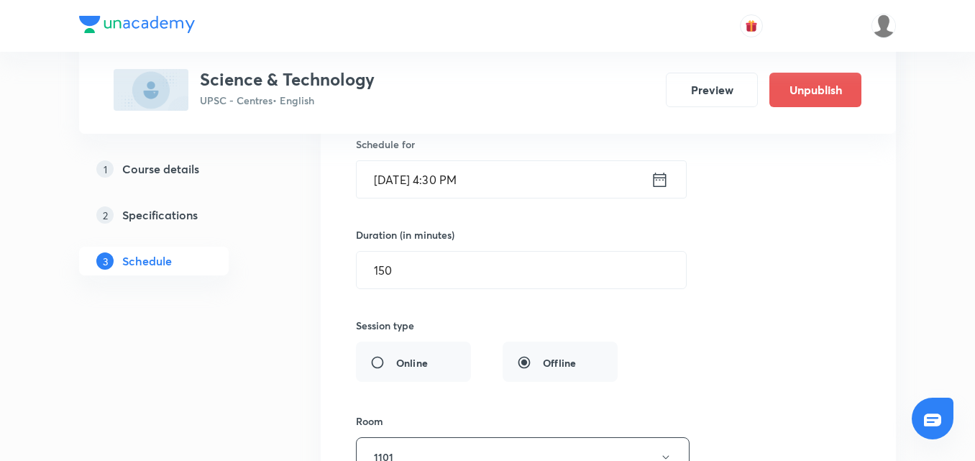
scroll to position [2007, 0]
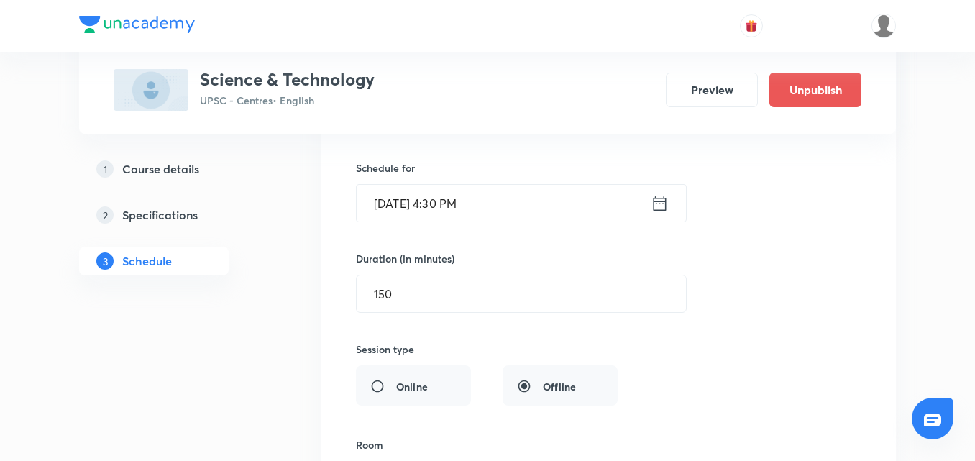
click at [652, 209] on icon at bounding box center [660, 203] width 18 height 20
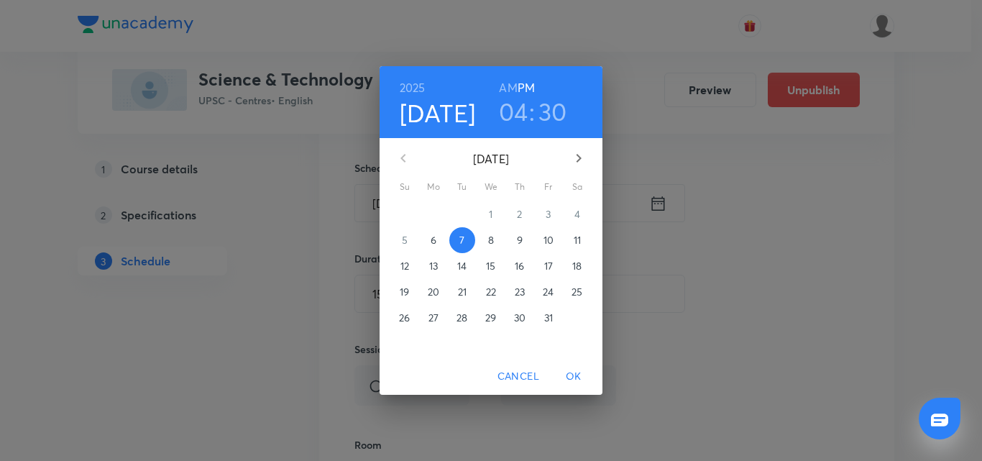
click at [503, 113] on h3 "04" at bounding box center [513, 111] width 29 height 30
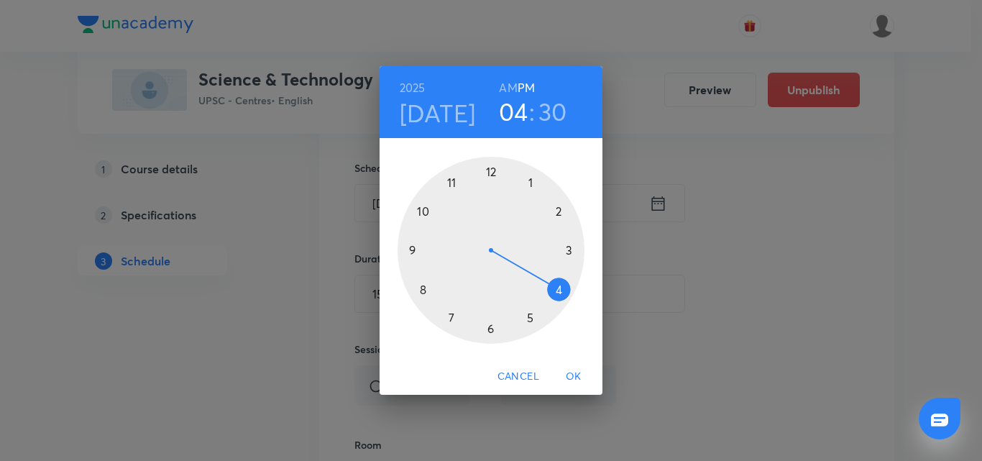
click at [568, 251] on div at bounding box center [491, 250] width 187 height 187
click at [579, 377] on span "OK" at bounding box center [574, 376] width 35 height 18
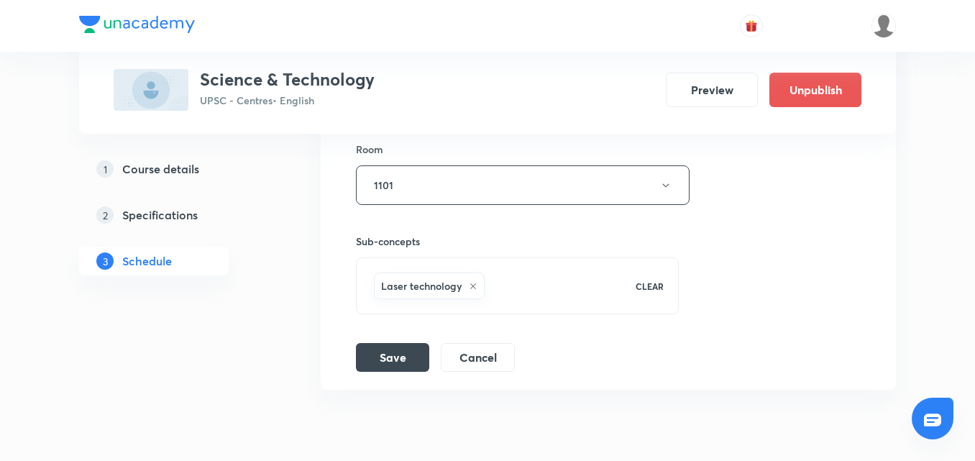
scroll to position [2367, 0]
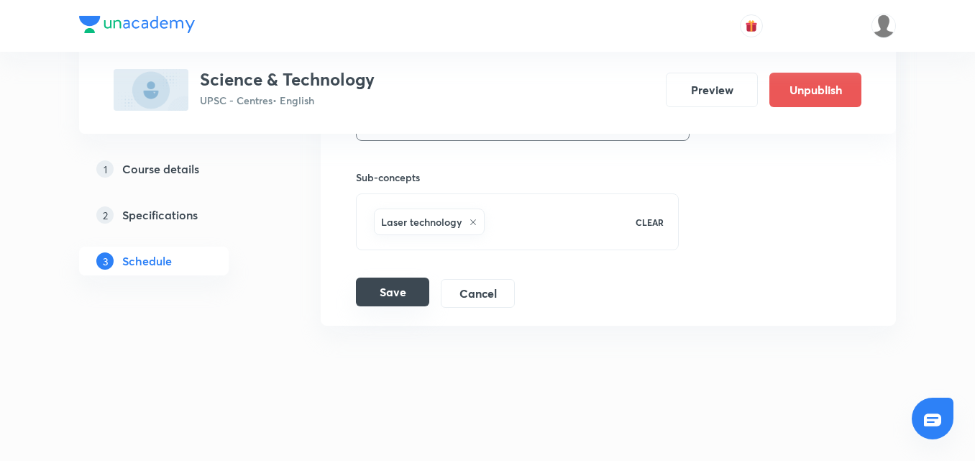
click at [370, 293] on button "Save" at bounding box center [392, 292] width 73 height 29
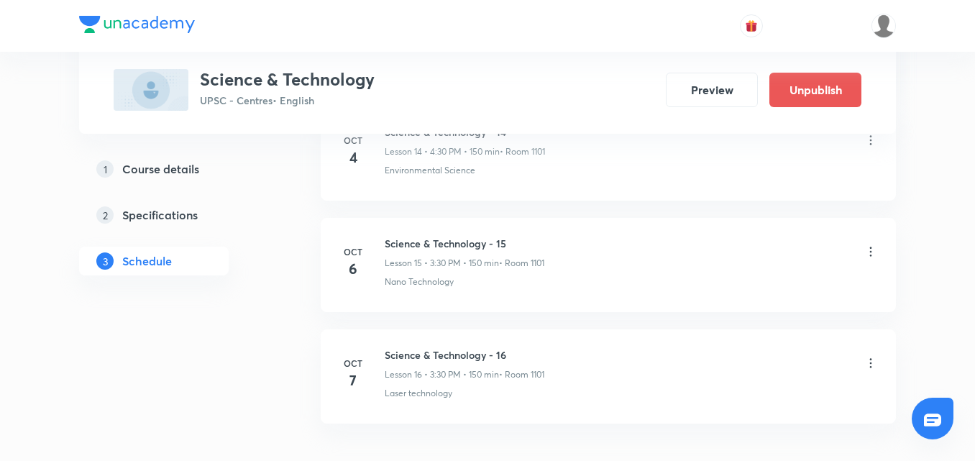
scroll to position [2475, 0]
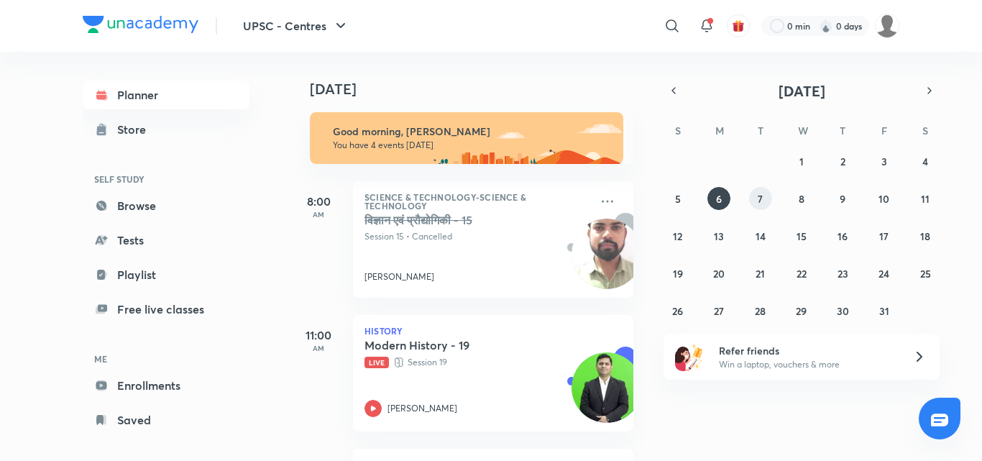
click at [761, 201] on abbr "7" at bounding box center [760, 199] width 5 height 14
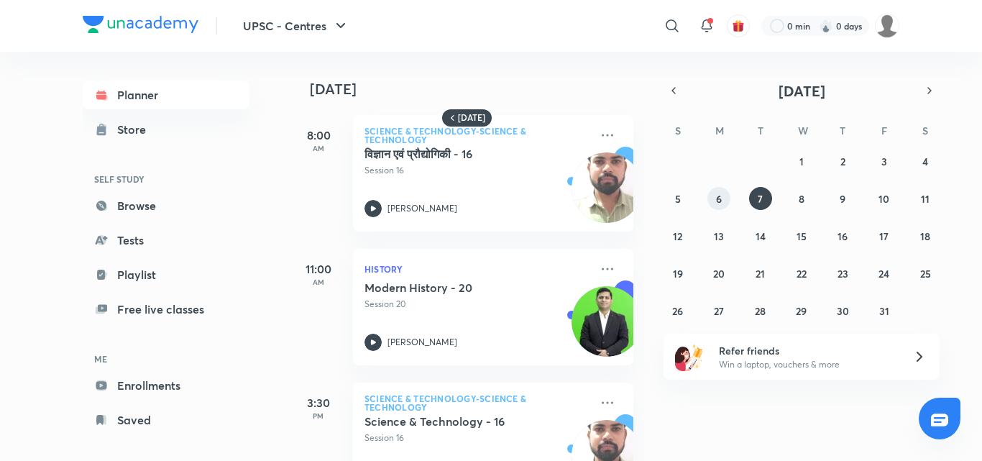
click at [725, 206] on button "6" at bounding box center [718, 198] width 23 height 23
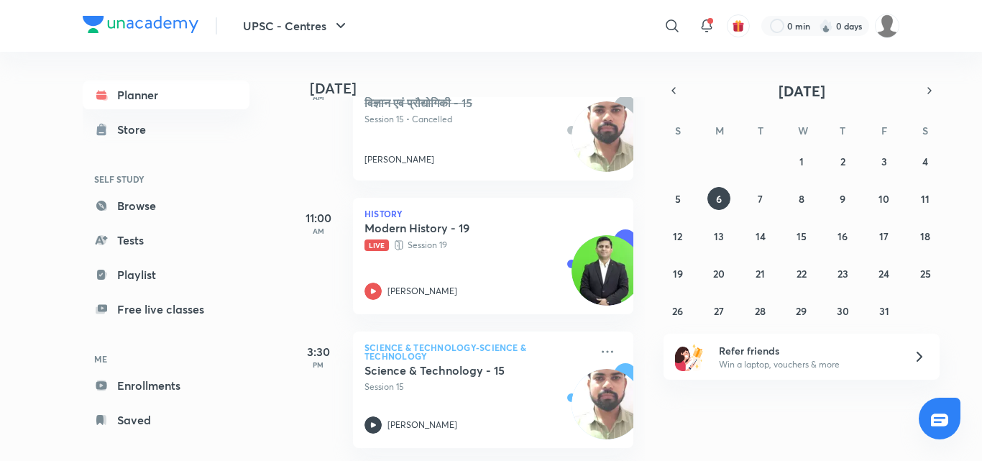
scroll to position [260, 0]
